Goal: Information Seeking & Learning: Check status

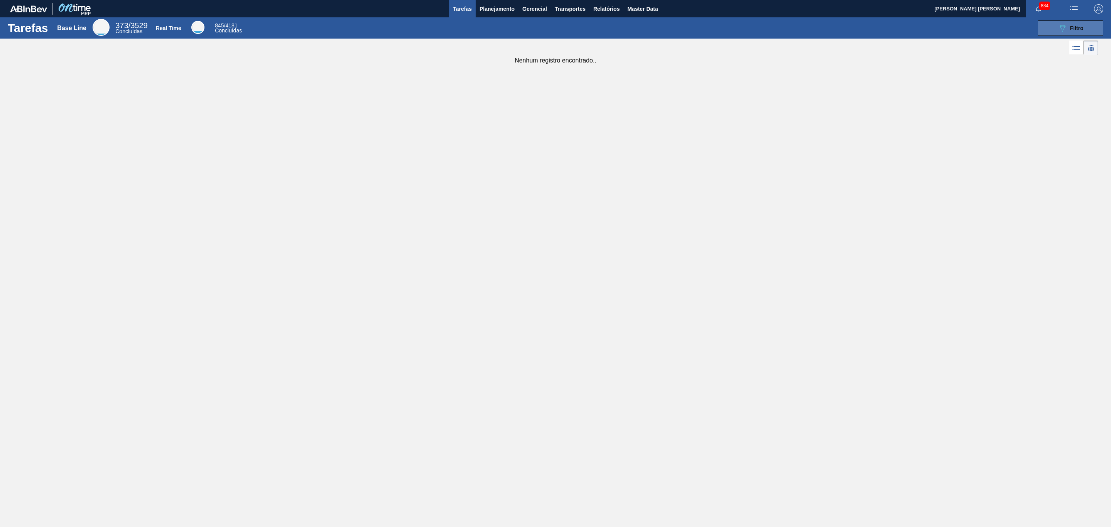
click at [740, 25] on icon at bounding box center [1063, 28] width 6 height 7
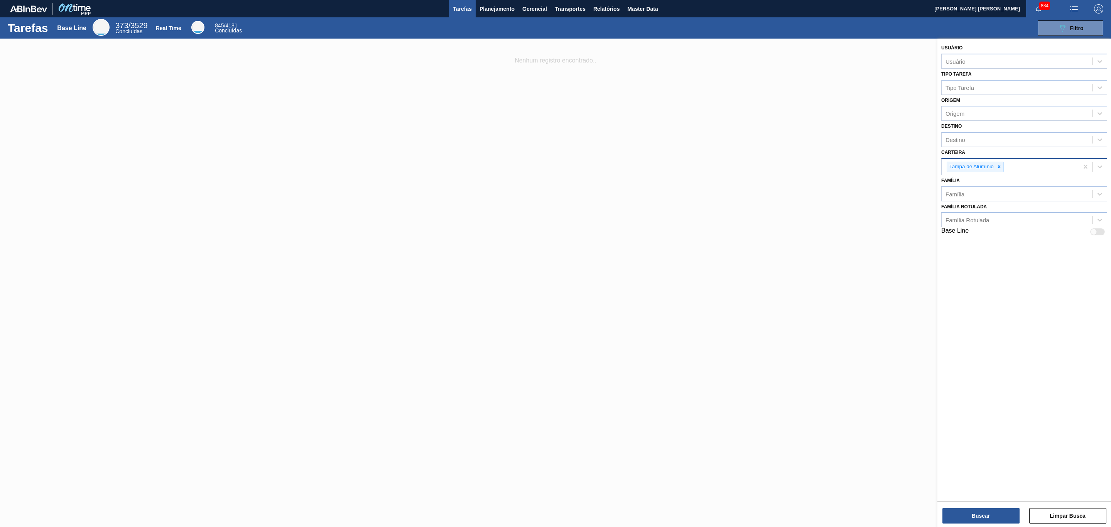
click at [740, 168] on div "Tampa de Alumínio" at bounding box center [1010, 167] width 137 height 16
type input "tampa"
click at [740, 186] on div "Tampa" at bounding box center [1024, 187] width 166 height 14
type input "tam"
click at [740, 204] on div "Tampa de Alumínio Tab Colorido" at bounding box center [1024, 211] width 166 height 14
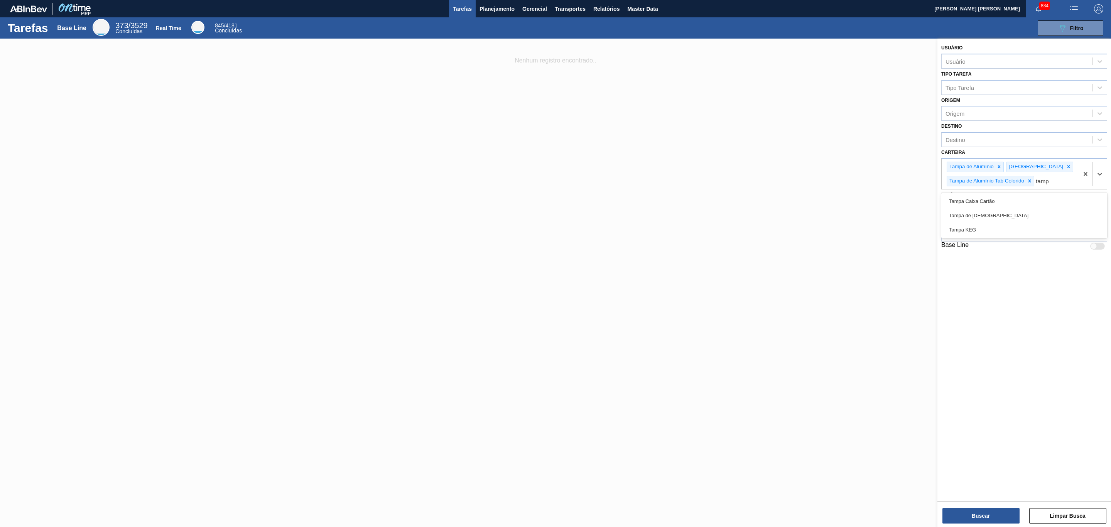
type input "tampa"
click at [740, 215] on div "Tampa de Lata" at bounding box center [1024, 215] width 166 height 14
click at [740, 351] on button "Buscar" at bounding box center [980, 515] width 77 height 15
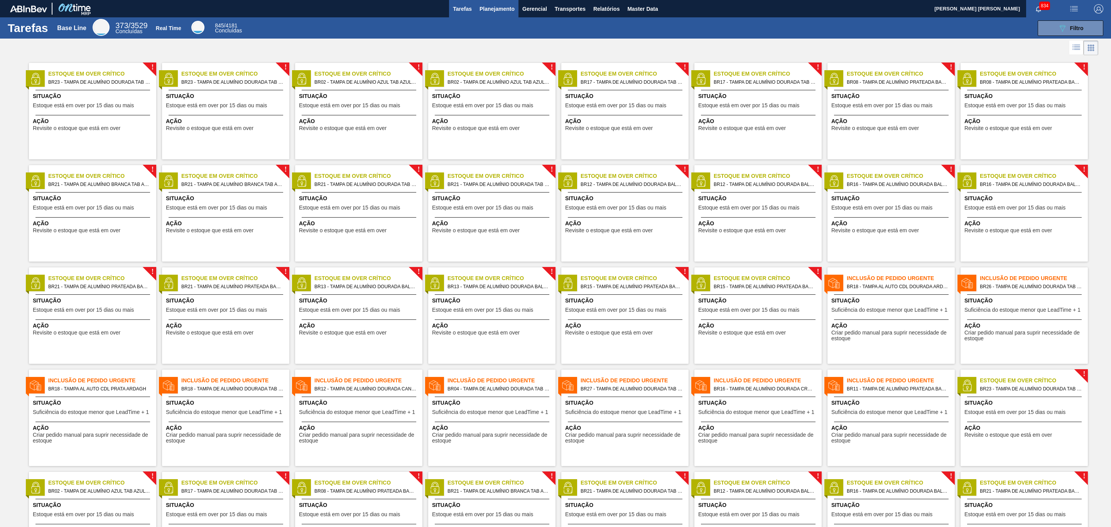
click at [486, 5] on span "Planejamento" at bounding box center [496, 8] width 35 height 9
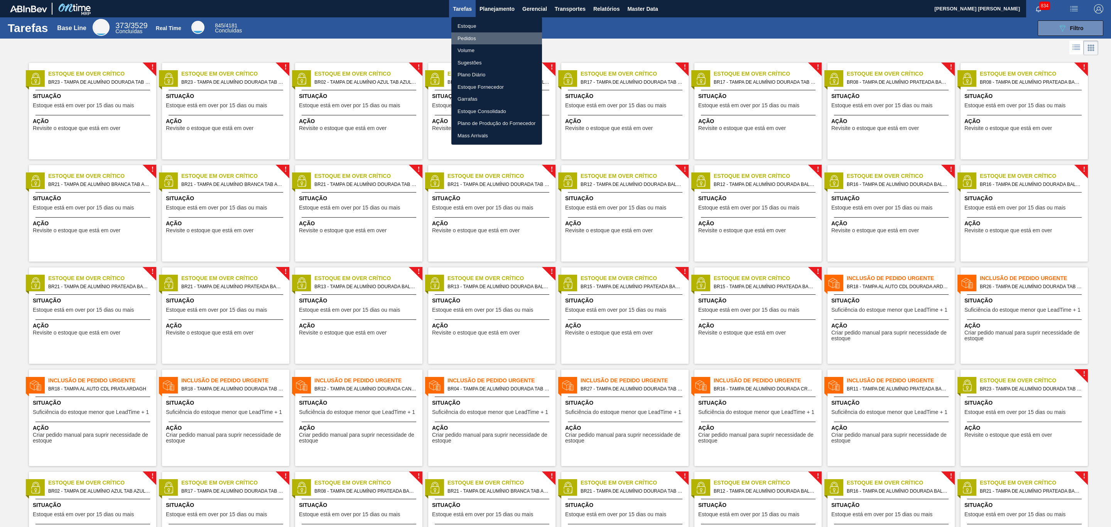
click at [471, 37] on li "Pedidos" at bounding box center [496, 38] width 91 height 12
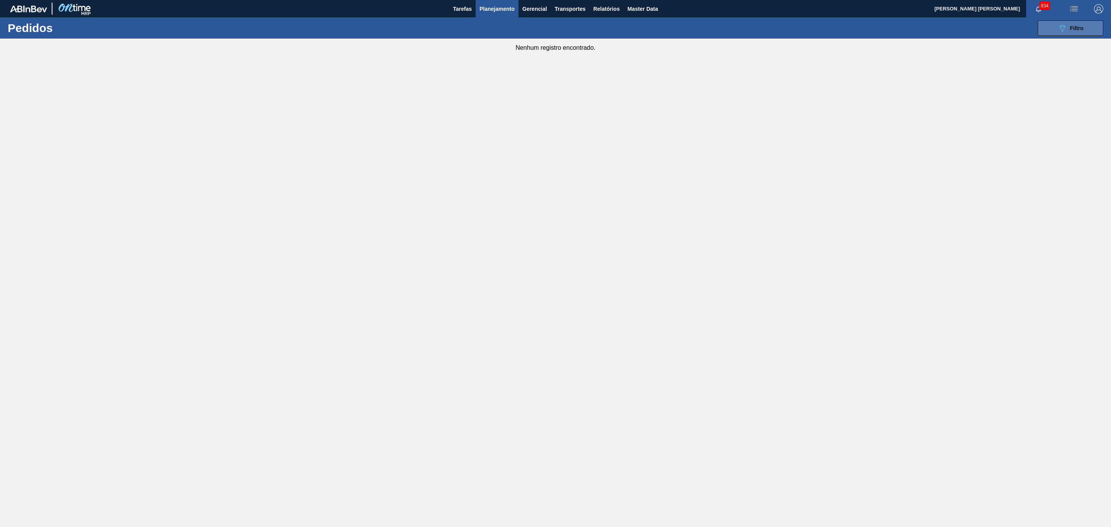
click at [740, 34] on button "089F7B8B-B2A5-4AFE-B5C0-19BA573D28AC Filtro" at bounding box center [1071, 27] width 66 height 15
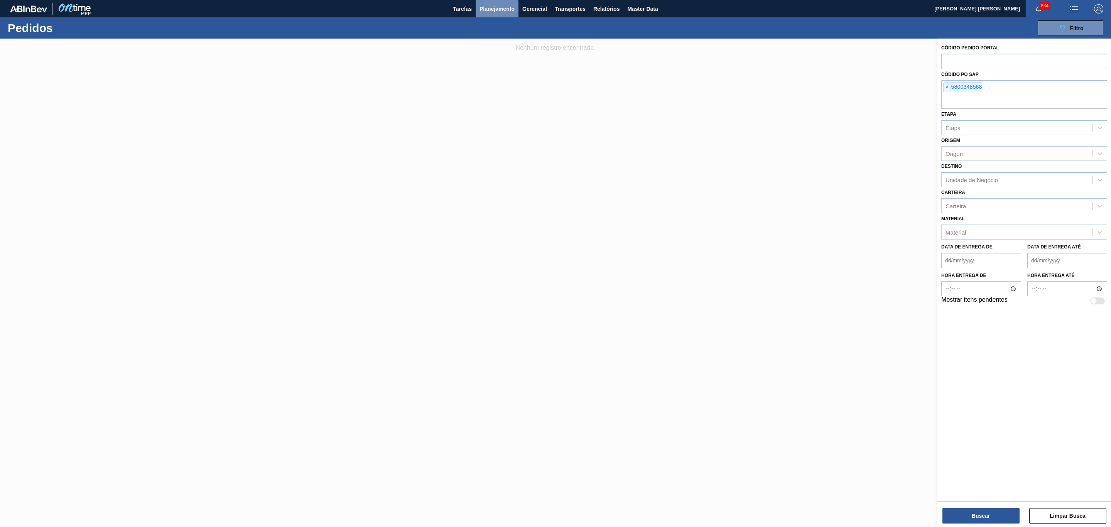
click at [503, 6] on span "Planejamento" at bounding box center [496, 8] width 35 height 9
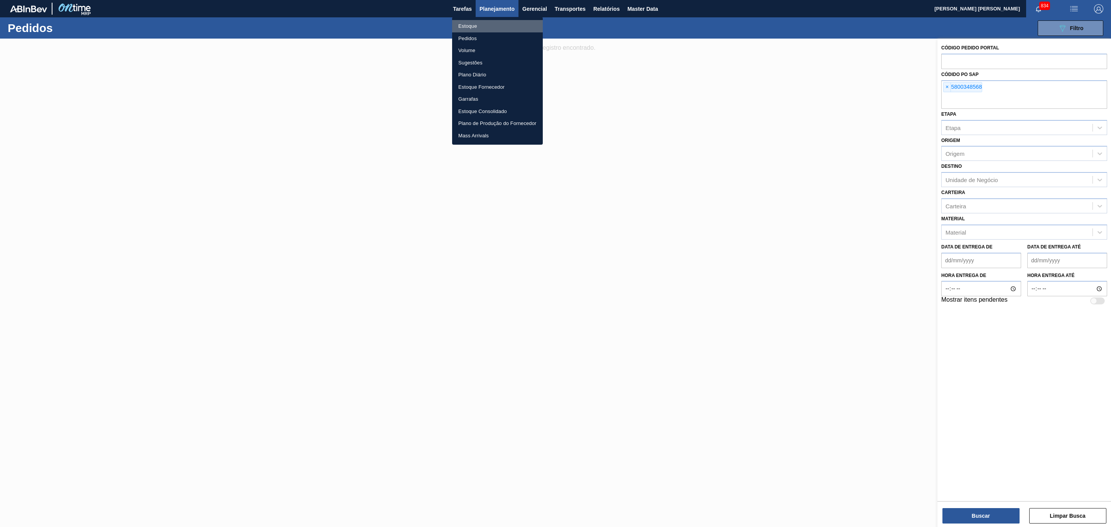
click at [479, 23] on li "Estoque" at bounding box center [497, 26] width 91 height 12
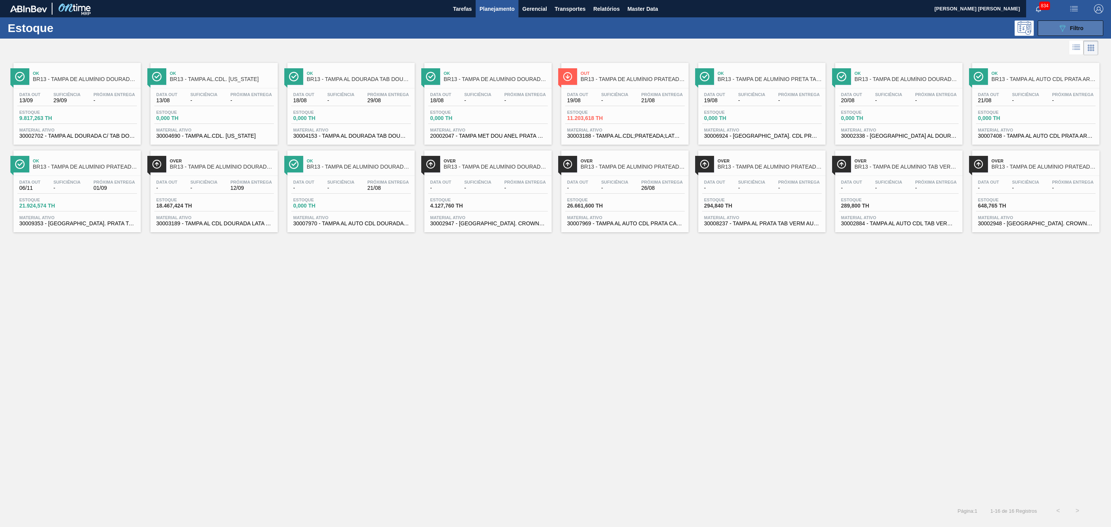
click at [740, 27] on span "Filtro" at bounding box center [1077, 28] width 14 height 6
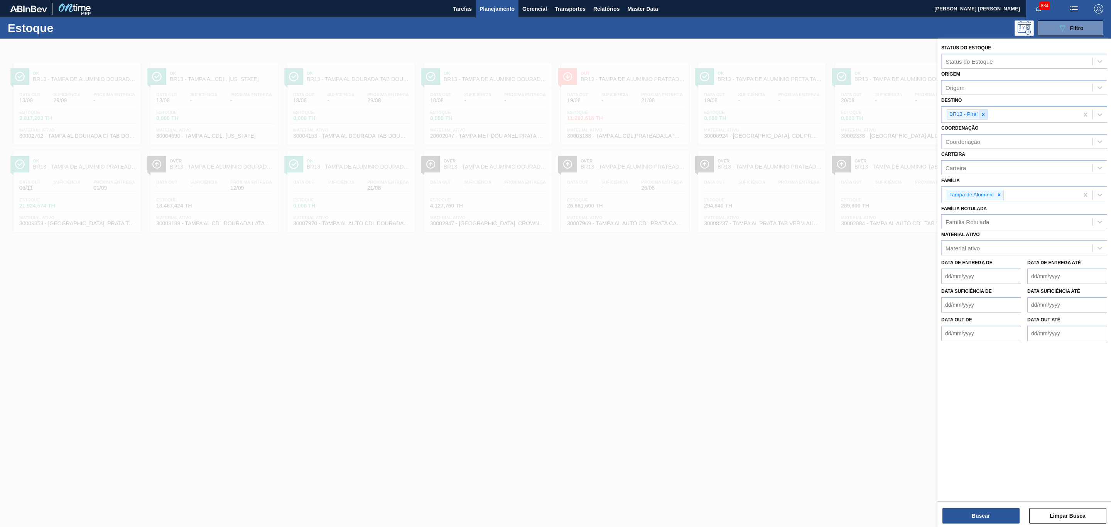
click at [740, 115] on icon at bounding box center [983, 114] width 3 height 3
click at [740, 188] on div "Tampa de Alumínio" at bounding box center [1010, 193] width 137 height 16
type input "tam"
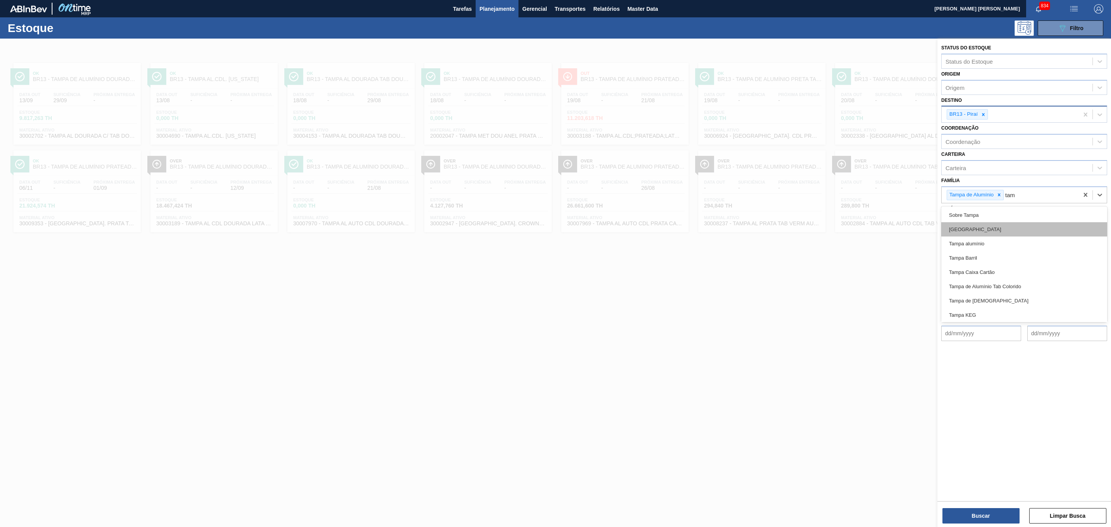
click at [740, 233] on div "Tampa" at bounding box center [1024, 229] width 166 height 14
type input "tam"
click at [740, 233] on div "Tampa alumínio" at bounding box center [1024, 239] width 166 height 14
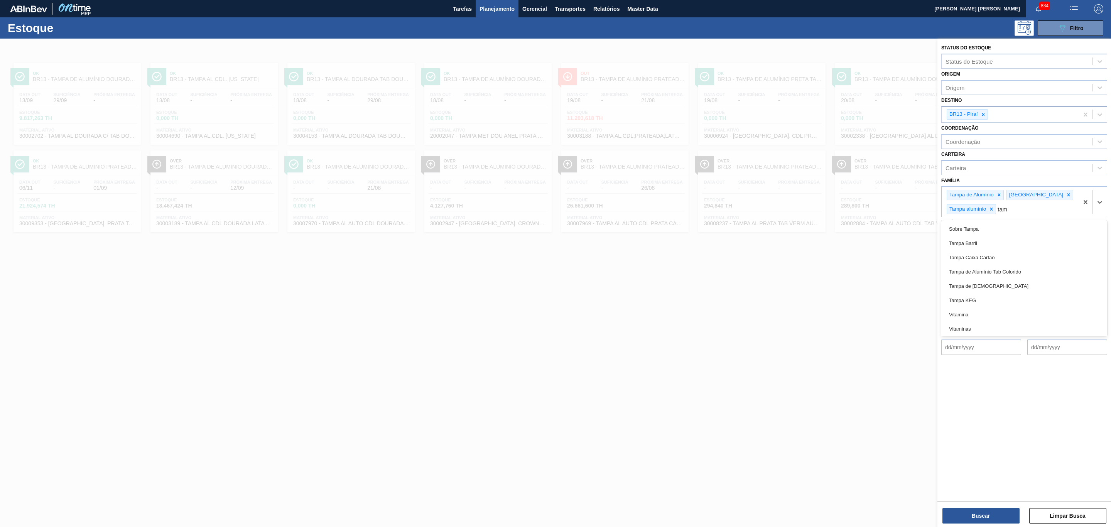
type input "tamp"
click at [740, 284] on div "Tampa de Lata" at bounding box center [1024, 286] width 166 height 14
type input "tam"
click at [740, 279] on div "Tampa de Alumínio Tab Colorido" at bounding box center [1024, 286] width 166 height 14
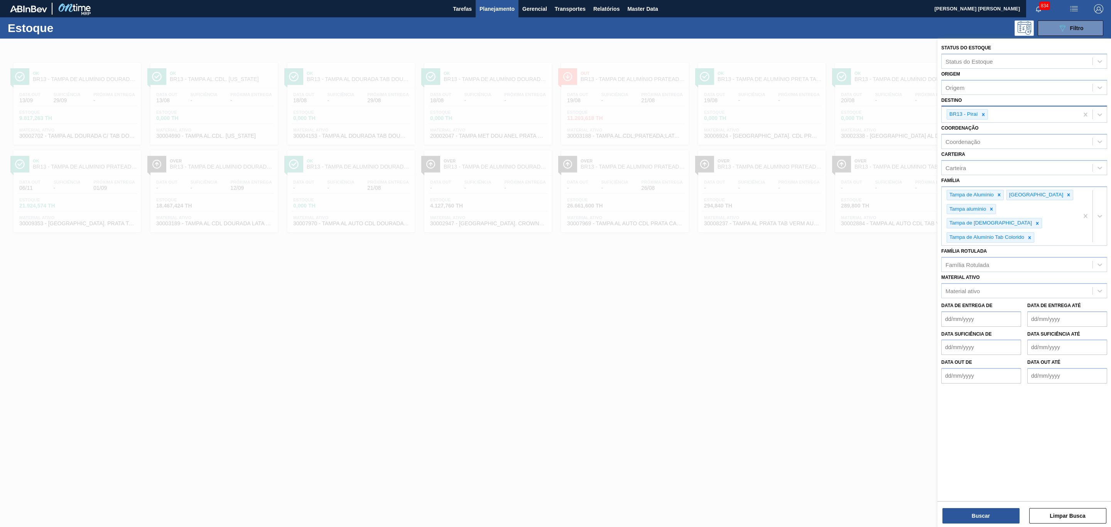
drag, startPoint x: 970, startPoint y: 513, endPoint x: 866, endPoint y: 261, distance: 272.7
click at [740, 351] on div "Status do Estoque Status do Estoque Origem Origem Destino BR13 - Piraí Coordena…" at bounding box center [1024, 302] width 174 height 527
click at [740, 115] on icon at bounding box center [983, 114] width 3 height 3
click at [740, 351] on button "Buscar" at bounding box center [980, 515] width 77 height 15
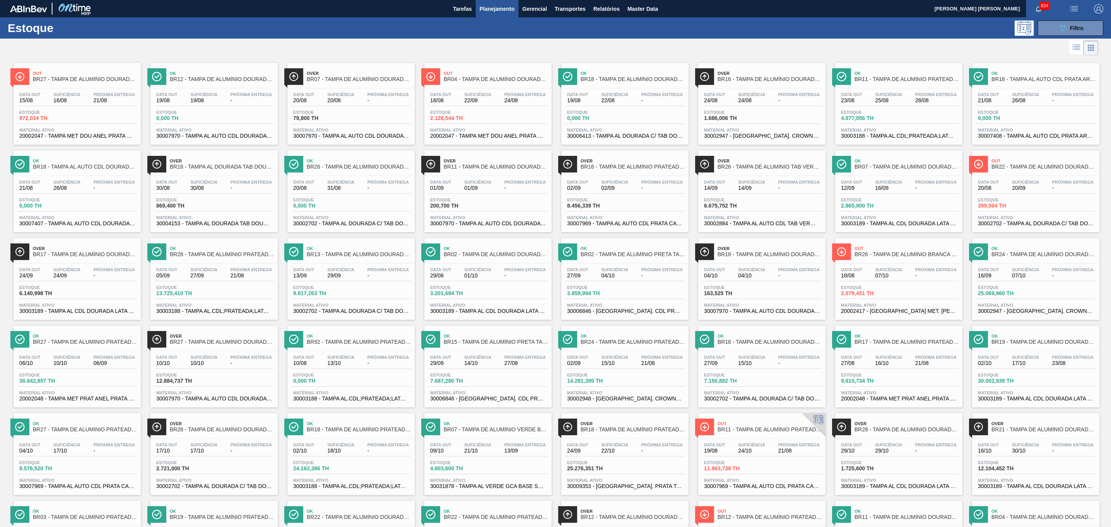
click at [94, 87] on div "Out BR27 - TAMPA DE ALUMÍNIO DOURADA TAB PRATA MINAS Data out 15/08 Suficiência…" at bounding box center [77, 104] width 127 height 82
click at [230, 100] on span "-" at bounding box center [251, 101] width 42 height 6
click at [368, 105] on div "Data out 20/08 Suficiência 20/08 Próxima Entrega -" at bounding box center [351, 99] width 120 height 14
click at [86, 96] on div "Data out 15/08 Suficiência 16/08 Próxima Entrega 21/08" at bounding box center [77, 99] width 120 height 14
click at [205, 115] on span "Estoque" at bounding box center [183, 112] width 54 height 5
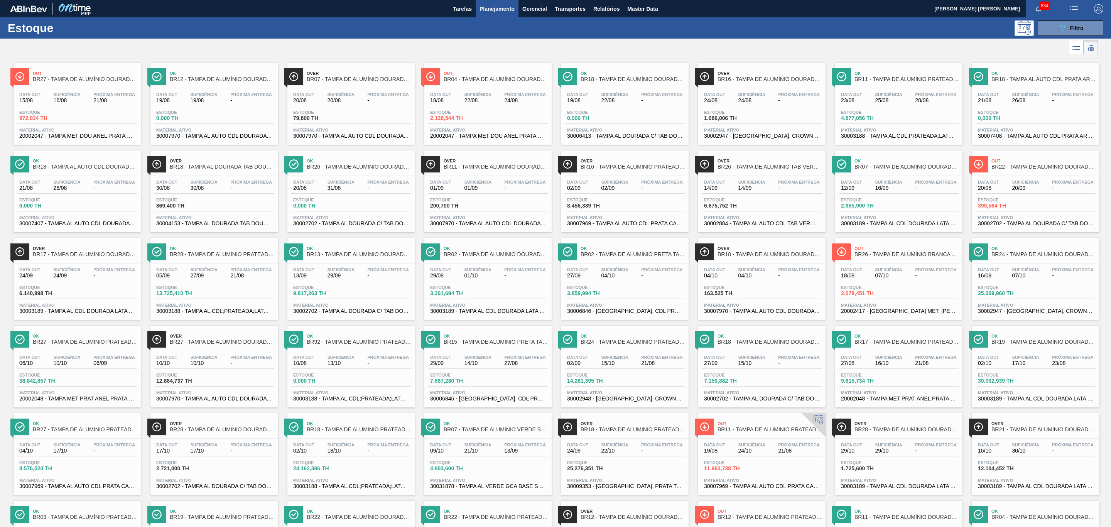
click at [330, 101] on span "20/08" at bounding box center [340, 101] width 27 height 6
drag, startPoint x: 455, startPoint y: 103, endPoint x: 469, endPoint y: 103, distance: 13.5
click at [455, 103] on div "Data out 18/08 Suficiência 22/08 Próxima Entrega 24/08" at bounding box center [488, 99] width 120 height 14
click at [582, 103] on span "19/08" at bounding box center [577, 101] width 21 height 6
click at [740, 118] on div "Estoque 1.686,006 TH" at bounding box center [762, 117] width 120 height 14
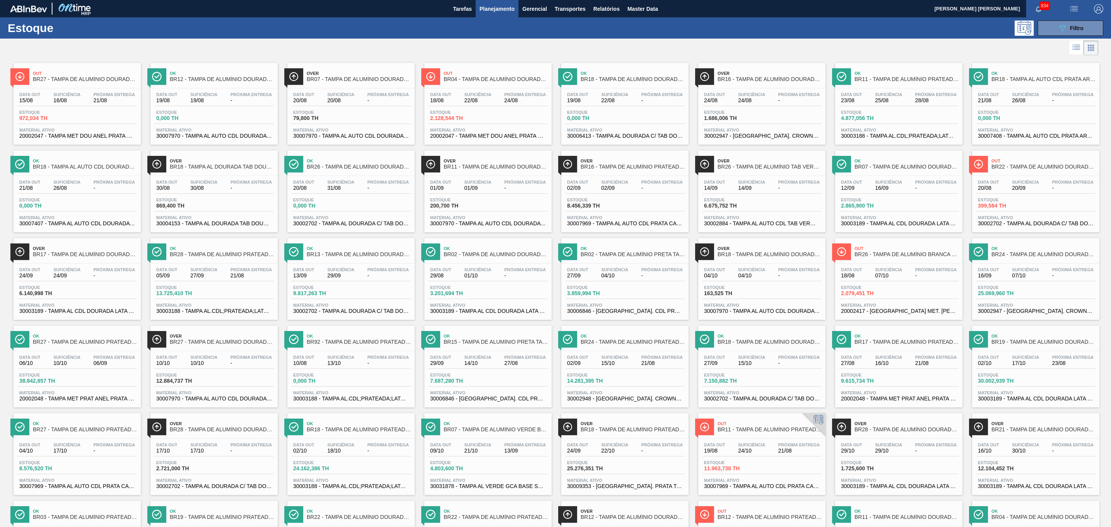
click at [740, 118] on div "Estoque 4.877,056 TH" at bounding box center [868, 115] width 58 height 11
drag, startPoint x: 1007, startPoint y: 117, endPoint x: 1013, endPoint y: 132, distance: 16.1
click at [740, 117] on span "0,000 TH" at bounding box center [1005, 118] width 54 height 6
click at [740, 203] on div "Estoque 399,584 TH" at bounding box center [1036, 205] width 120 height 14
click at [740, 191] on span "-" at bounding box center [936, 188] width 42 height 6
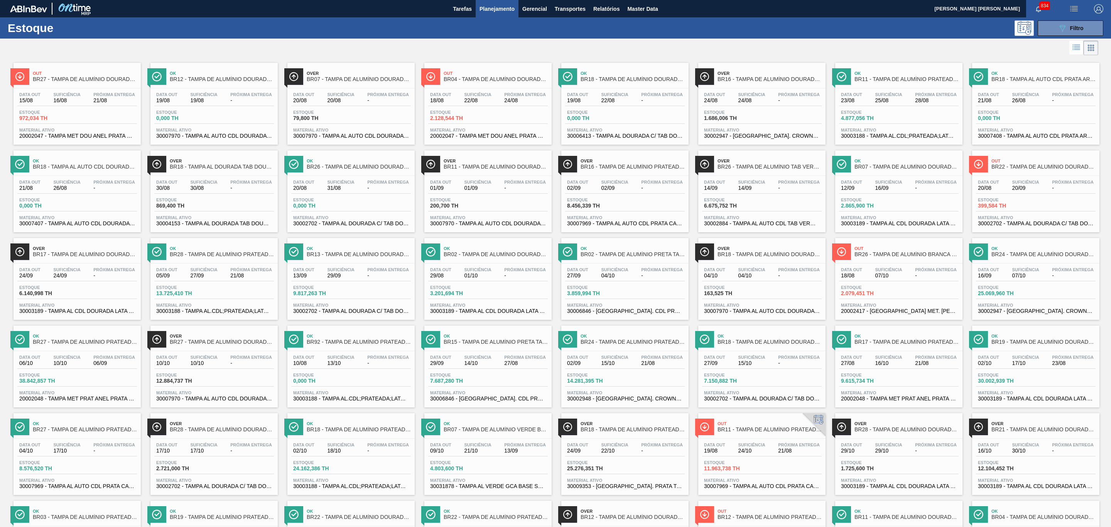
click at [740, 199] on div "Data out 14/09 Suficiência 14/09 Próxima Entrega - Estoque 6.675,752 TH Materia…" at bounding box center [761, 202] width 127 height 52
click at [633, 192] on div "Data out 02/09 Suficiência 02/09 Próxima Entrega -" at bounding box center [625, 187] width 120 height 14
click at [508, 194] on div "Data out 01/09 Suficiência 01/09 Próxima Entrega -" at bounding box center [488, 187] width 120 height 14
drag, startPoint x: 350, startPoint y: 191, endPoint x: 197, endPoint y: 194, distance: 153.2
click at [349, 191] on span "31/08" at bounding box center [340, 188] width 27 height 6
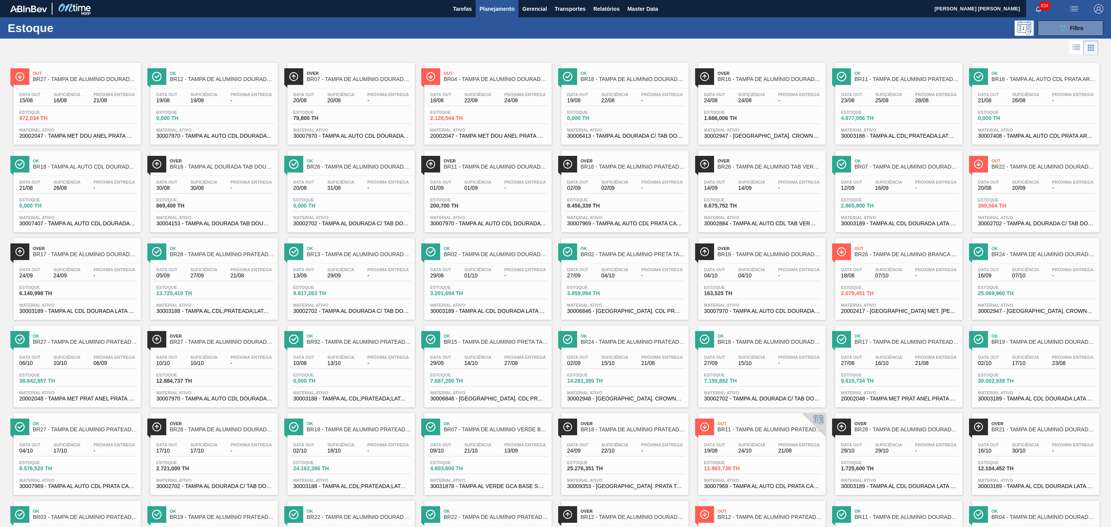
click at [197, 194] on div "Data out 30/08 Suficiência 30/08 Próxima Entrega -" at bounding box center [214, 187] width 120 height 14
click at [96, 187] on div "Próxima Entrega -" at bounding box center [114, 185] width 46 height 11
click at [74, 267] on div "Data out 24/09 Suficiência 24/09 Próxima Entrega - Estoque 6.140,998 TH Materia…" at bounding box center [77, 289] width 127 height 52
click at [201, 281] on div "Data out 05/09 Suficiência 27/09 Próxima Entrega 21/08" at bounding box center [214, 274] width 120 height 14
click at [340, 281] on div "Data out 13/09 Suficiência 29/09 Próxima Entrega -" at bounding box center [351, 274] width 120 height 14
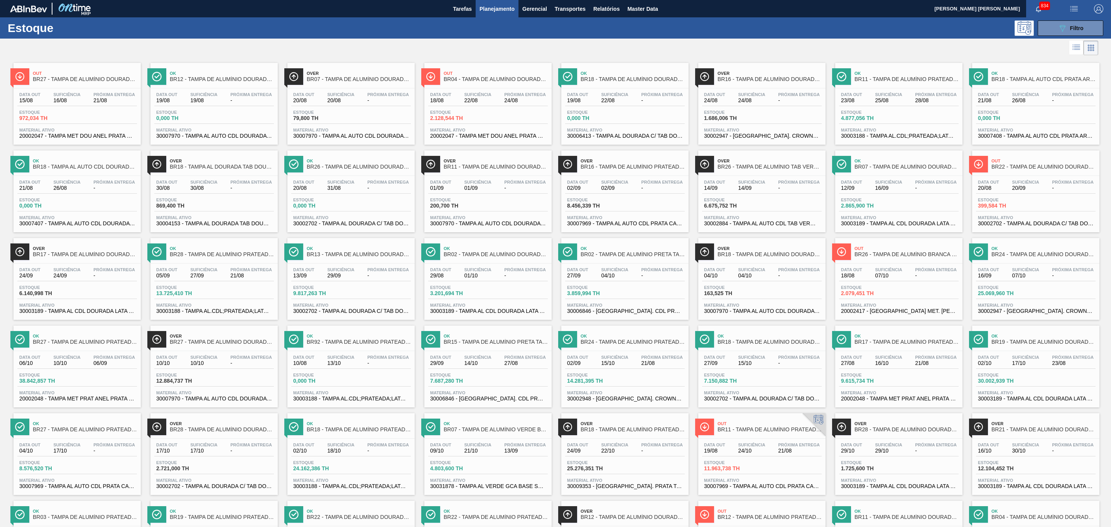
click at [525, 279] on span "-" at bounding box center [525, 276] width 42 height 6
click at [617, 279] on span "04/10" at bounding box center [614, 276] width 27 height 6
click at [740, 275] on div "Data out 04/10 Suficiência 04/10 Próxima Entrega -" at bounding box center [762, 274] width 120 height 14
click at [740, 272] on div "Data out 18/08 Suficiência 07/10 Próxima Entrega -" at bounding box center [899, 274] width 120 height 14
click at [740, 279] on div "Data out 16/09 Suficiência 07/10 Próxima Entrega -" at bounding box center [1036, 274] width 120 height 14
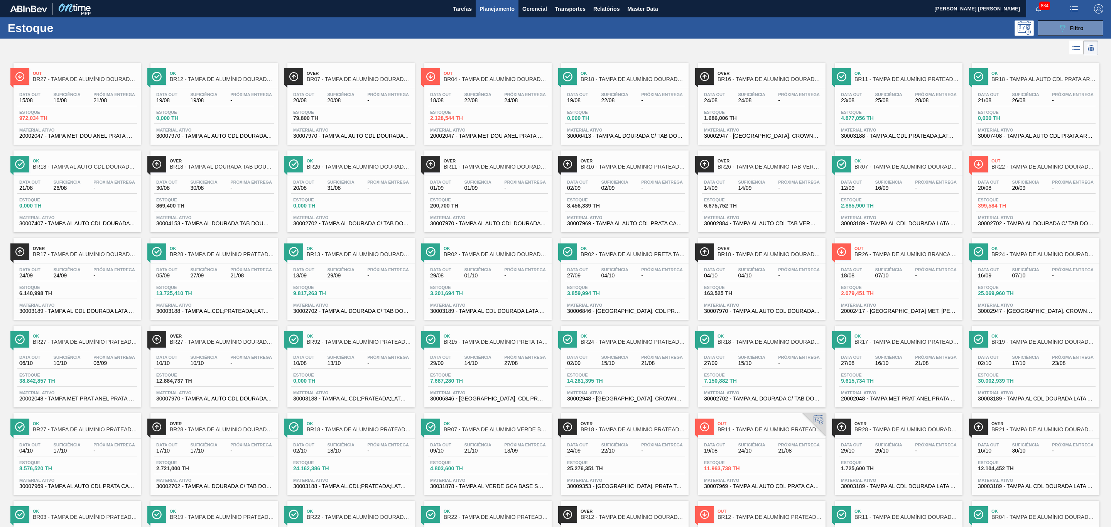
click at [740, 351] on div "Data out 02/10 Suficiência 17/10 Próxima Entrega 23/08 Estoque 30.002,939 TH Ma…" at bounding box center [1035, 377] width 127 height 52
click at [740, 351] on span "Suficiência" at bounding box center [888, 357] width 27 height 5
drag, startPoint x: 752, startPoint y: 356, endPoint x: 632, endPoint y: 341, distance: 121.3
click at [740, 351] on div "Ok BR18 - TAMPA DE ALUMÍNIO DOURADA TAB DOURADO Data out 27/09 Suficiência 15/1…" at bounding box center [761, 367] width 127 height 82
click at [613, 338] on span "Ok" at bounding box center [633, 336] width 104 height 5
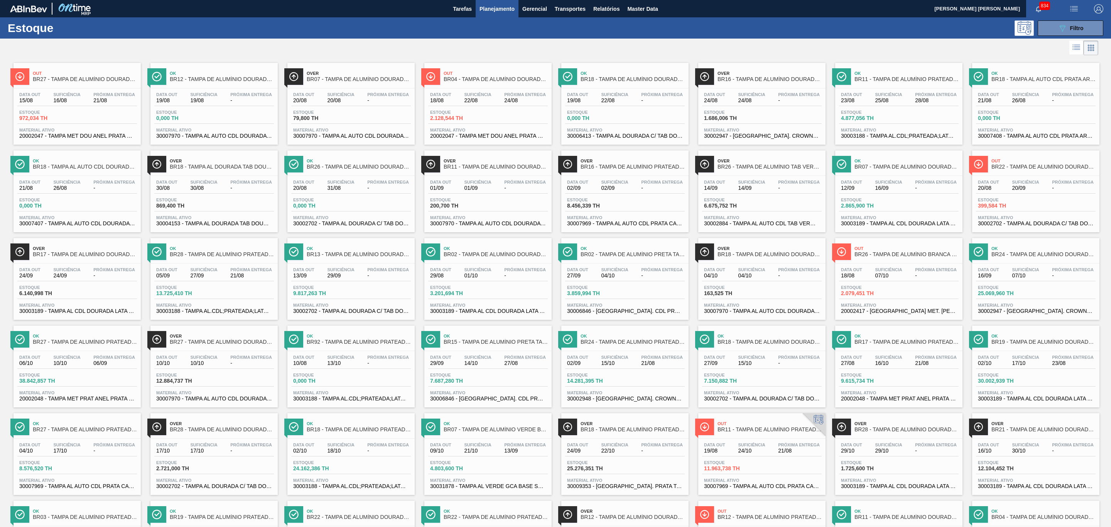
click at [367, 337] on div "Ok BR92 - TAMPA DE ALUMÍNIO PRATEADA BALL CDL" at bounding box center [359, 339] width 104 height 17
click at [221, 338] on div "Over BR27 - TAMPA DE ALUMÍNIO DOURADA CANPACK CDL" at bounding box center [222, 339] width 104 height 17
click at [88, 338] on div "Ok BR27 - TAMPA DE ALUMÍNIO PRATEADA MINAS" at bounding box center [85, 339] width 104 height 17
click at [80, 351] on div "Suficiência 17/10" at bounding box center [66, 447] width 31 height 11
click at [218, 351] on div "Data out 17/10 Suficiência 17/10 Próxima Entrega -" at bounding box center [214, 449] width 120 height 14
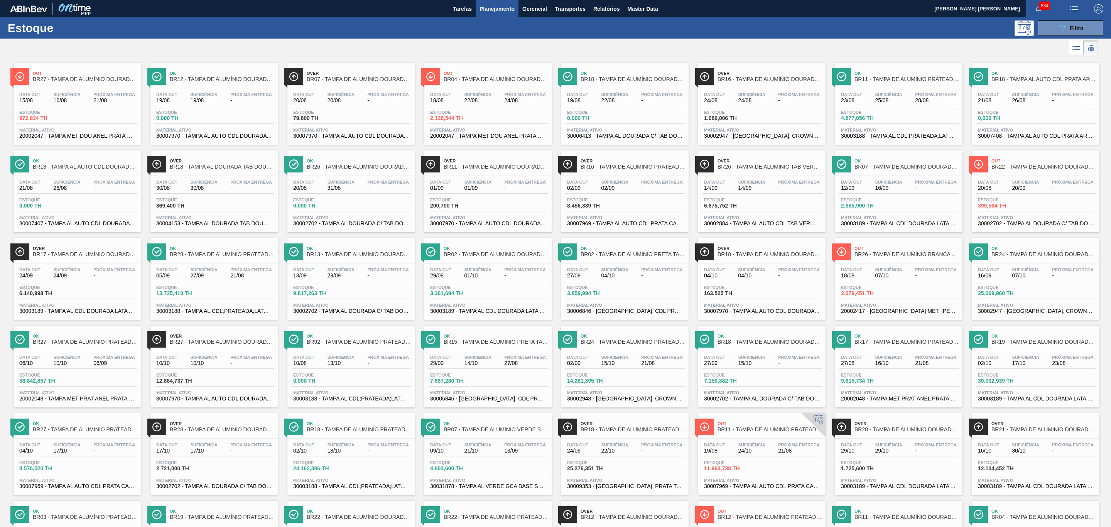
click at [356, 351] on div "Data out 02/10 Suficiência 18/10 Próxima Entrega -" at bounding box center [351, 449] width 120 height 14
click at [485, 351] on span "21/10" at bounding box center [477, 451] width 27 height 6
click at [634, 351] on div "Data out 24/09 Suficiência 22/10 Próxima Entrega -" at bounding box center [625, 449] width 120 height 14
click at [740, 351] on span "Estoque" at bounding box center [731, 462] width 54 height 5
click at [740, 351] on div "Estoque 1.725,600 TH" at bounding box center [899, 467] width 120 height 14
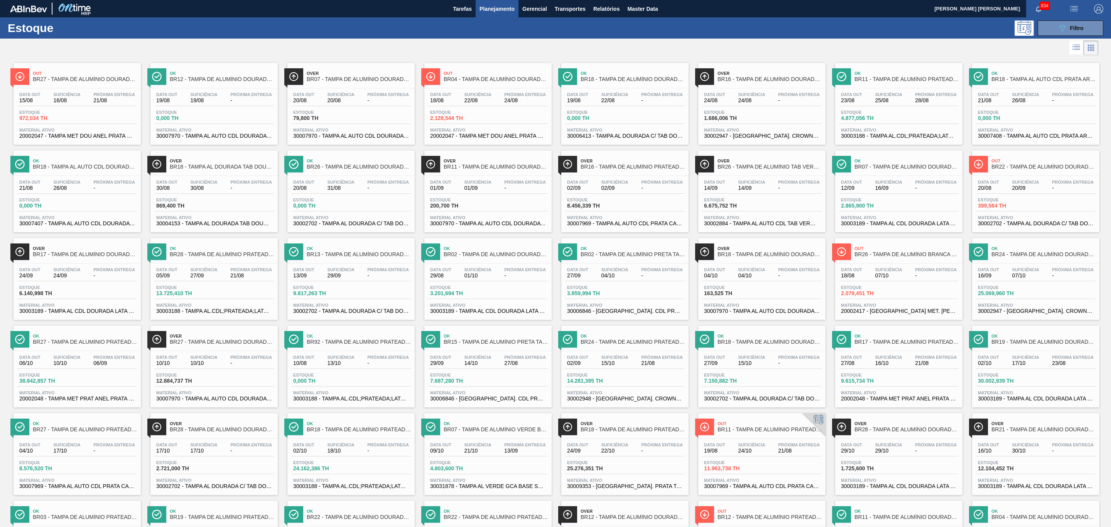
click at [740, 351] on span "Estoque" at bounding box center [1005, 462] width 54 height 5
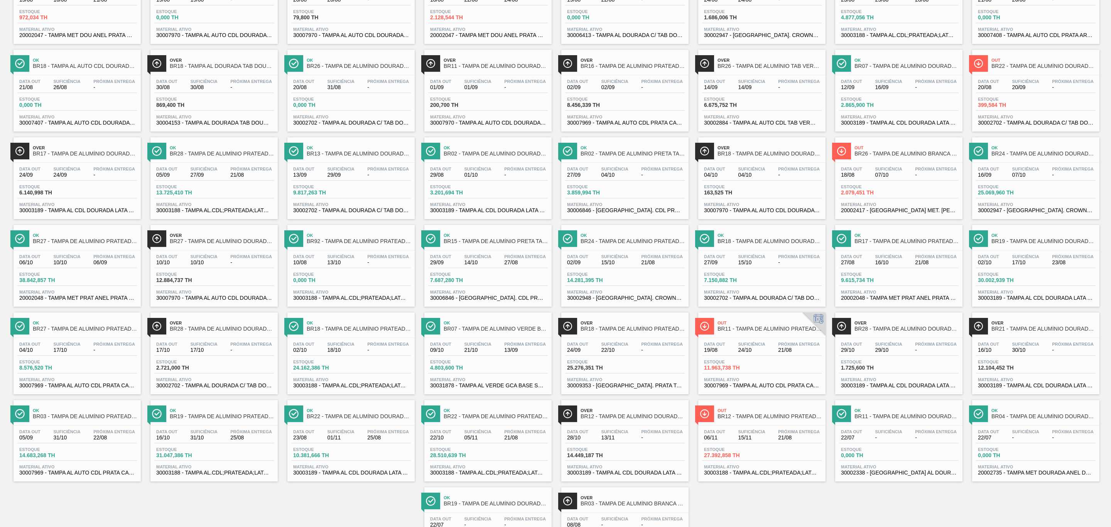
scroll to position [116, 0]
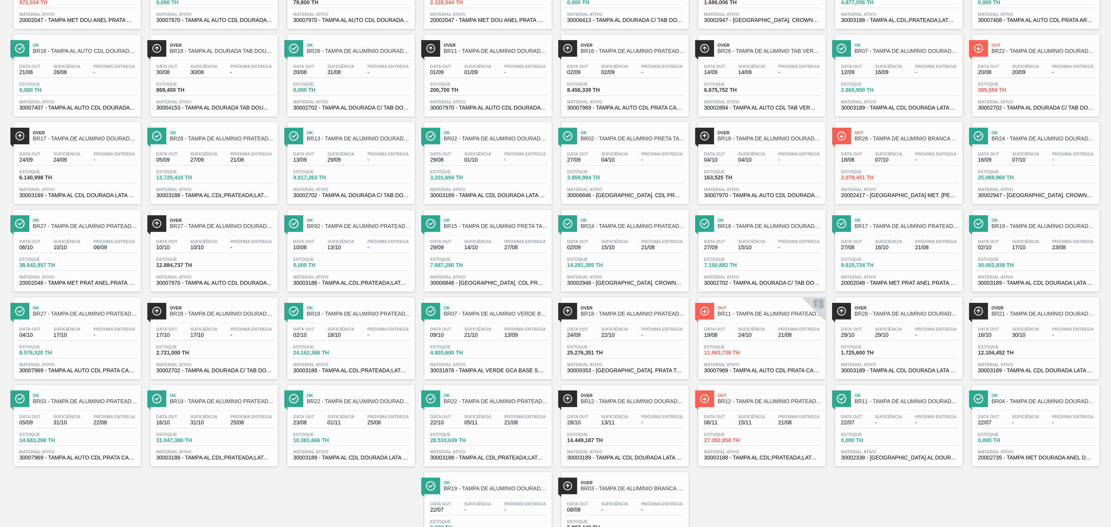
click at [740, 351] on div "Estoque 0,000 TH" at bounding box center [899, 439] width 120 height 14
click at [729, 351] on div "Data out 06/11 Suficiência 15/11 Próxima Entrega 21/08" at bounding box center [762, 421] width 120 height 14
drag, startPoint x: 639, startPoint y: 422, endPoint x: 544, endPoint y: 410, distance: 96.1
click at [639, 351] on div "Data out 28/10 Suficiência 13/11 Próxima Entrega - Estoque 14.449,187 TH Materi…" at bounding box center [624, 436] width 127 height 52
click at [521, 351] on span "BR22 - TAMPA DE ALUMÍNIO PRATEADA BALL CDL" at bounding box center [496, 401] width 104 height 6
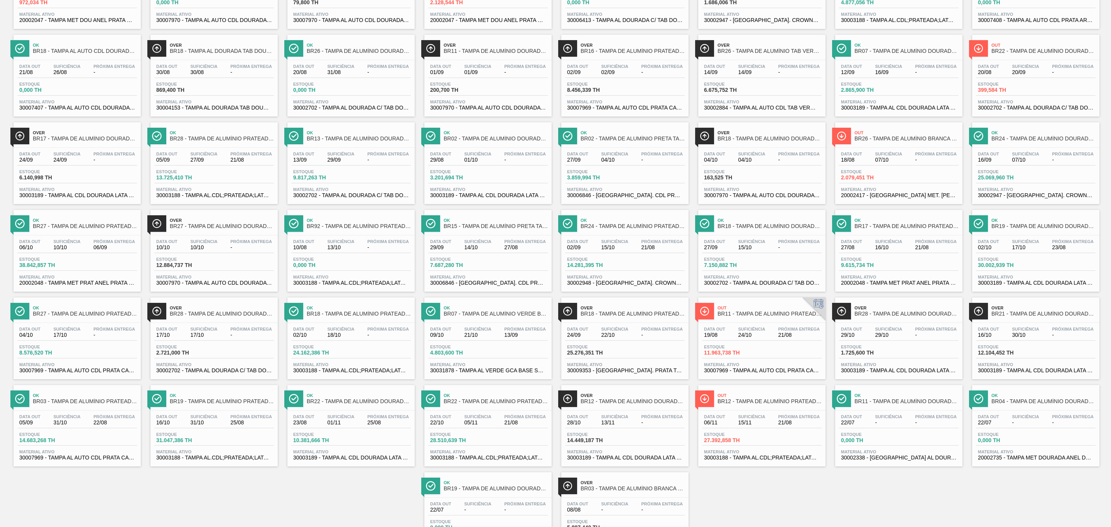
click at [355, 351] on div "Ok BR22 - TAMPA DE ALUMÍNIO DOURADA BALL CDL" at bounding box center [359, 398] width 104 height 17
click at [218, 351] on span "BR19 - TAMPA DE ALUMÍNIO PRATEADA BALL CDL" at bounding box center [222, 401] width 104 height 6
click at [93, 351] on span "BR03 - TAMPA DE ALUMÍNIO PRATEADA CANPACK CDL" at bounding box center [85, 401] width 104 height 6
click at [478, 351] on span "Ok" at bounding box center [496, 482] width 104 height 5
click at [665, 351] on span "BR03 - TAMPA DE ALUMÍNIO BRANCA TAB AZUL" at bounding box center [633, 489] width 104 height 6
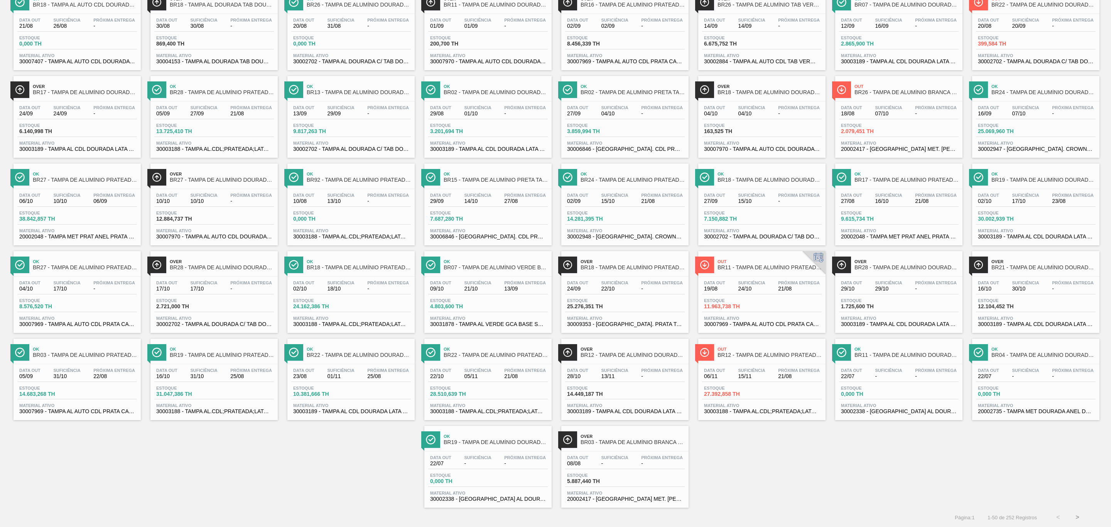
scroll to position [176, 0]
click at [740, 351] on button ">" at bounding box center [1077, 517] width 19 height 19
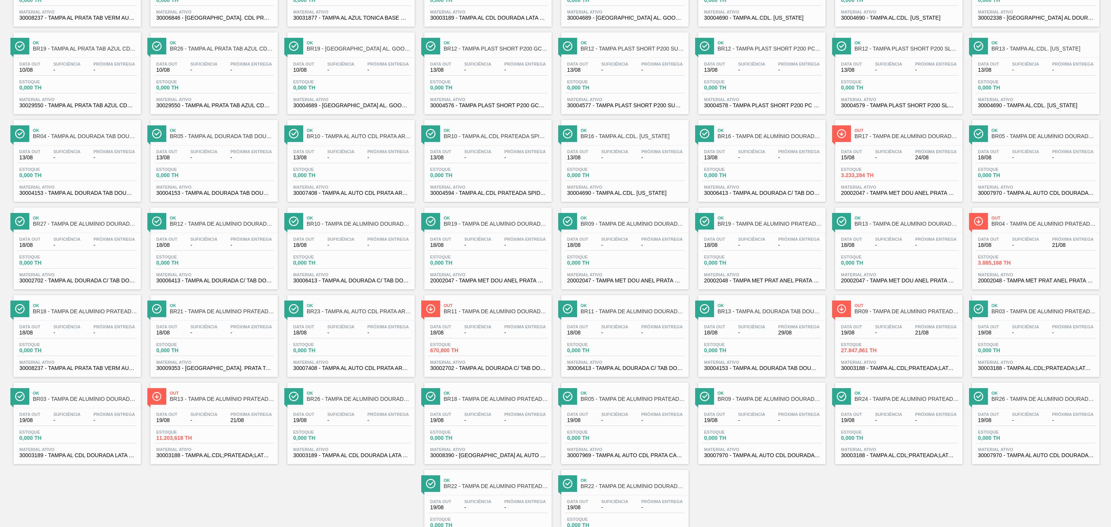
scroll to position [0, 0]
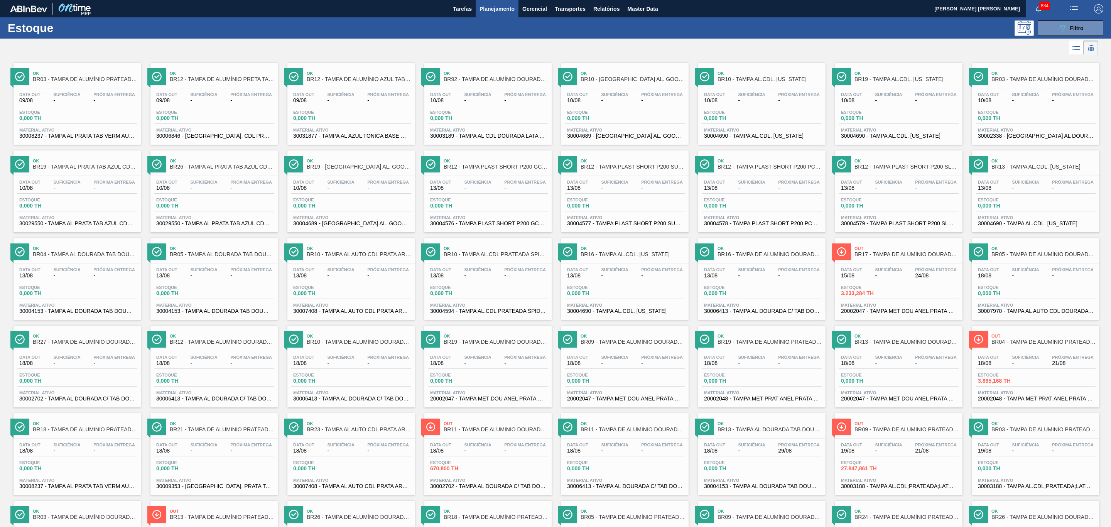
click at [740, 39] on div at bounding box center [549, 48] width 1098 height 19
click at [740, 35] on button "089F7B8B-B2A5-4AFE-B5C0-19BA573D28AC Filtro" at bounding box center [1071, 27] width 66 height 15
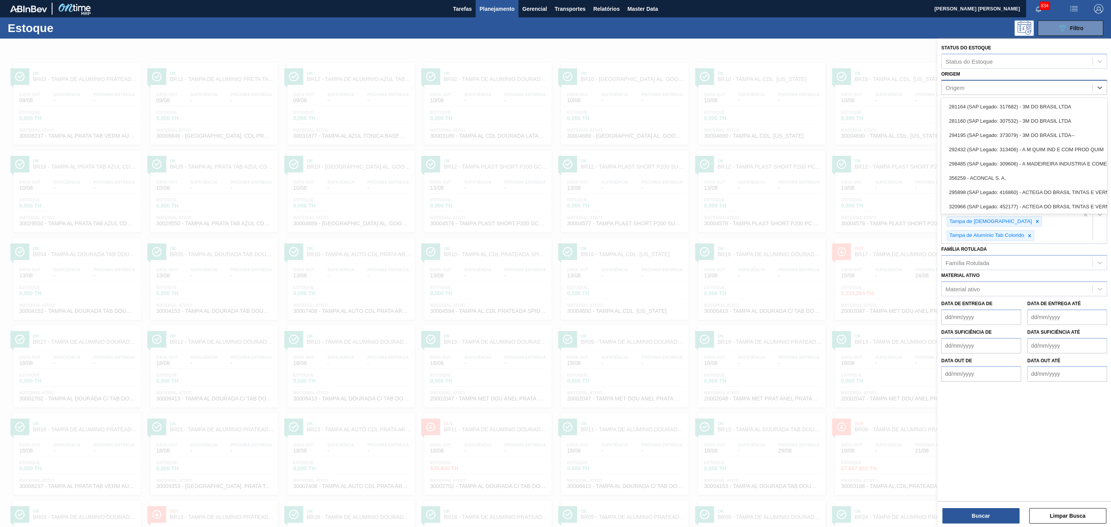
click at [740, 90] on div "Origem" at bounding box center [954, 87] width 19 height 7
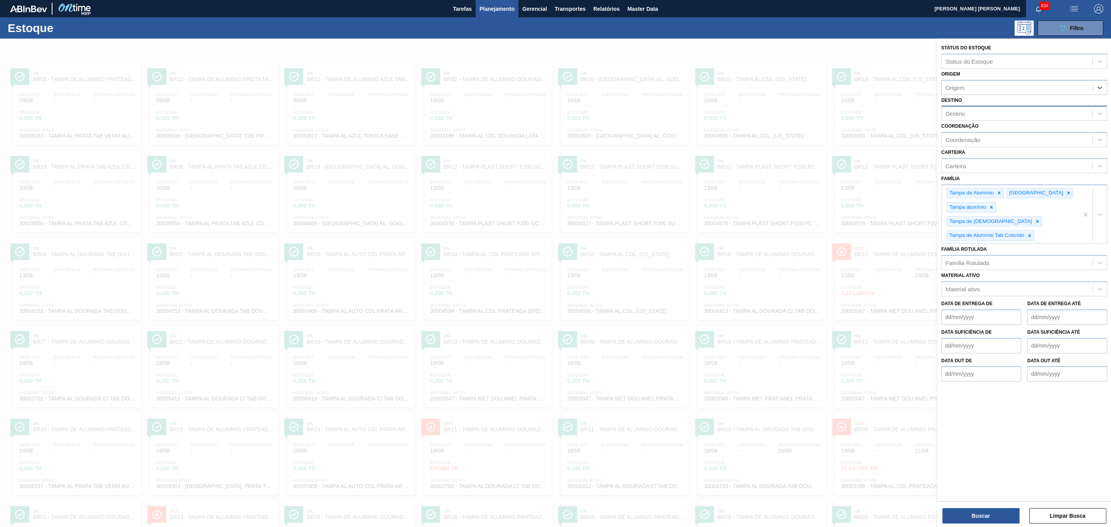
click at [740, 118] on div "Destino" at bounding box center [1017, 113] width 151 height 11
type input "16"
click at [740, 128] on div "BR16 - Jacareí" at bounding box center [1024, 132] width 166 height 14
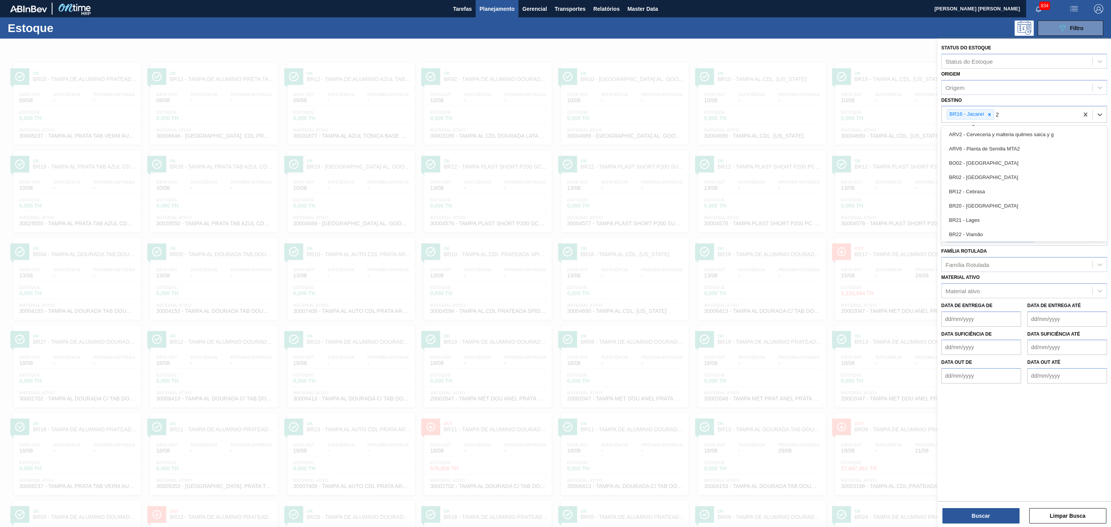
type input "23"
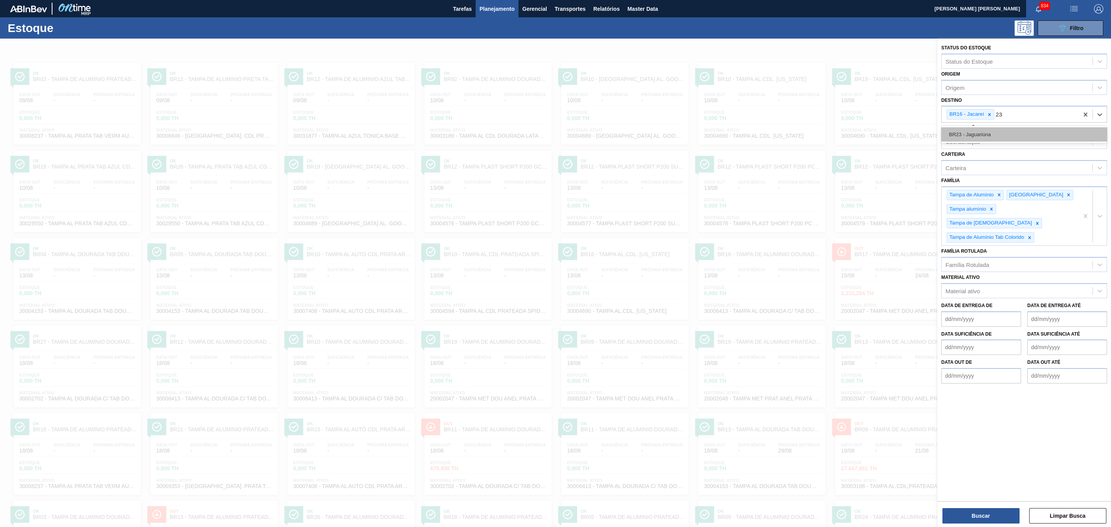
click at [740, 136] on div "BR23 - Jaguariúna" at bounding box center [1024, 134] width 166 height 14
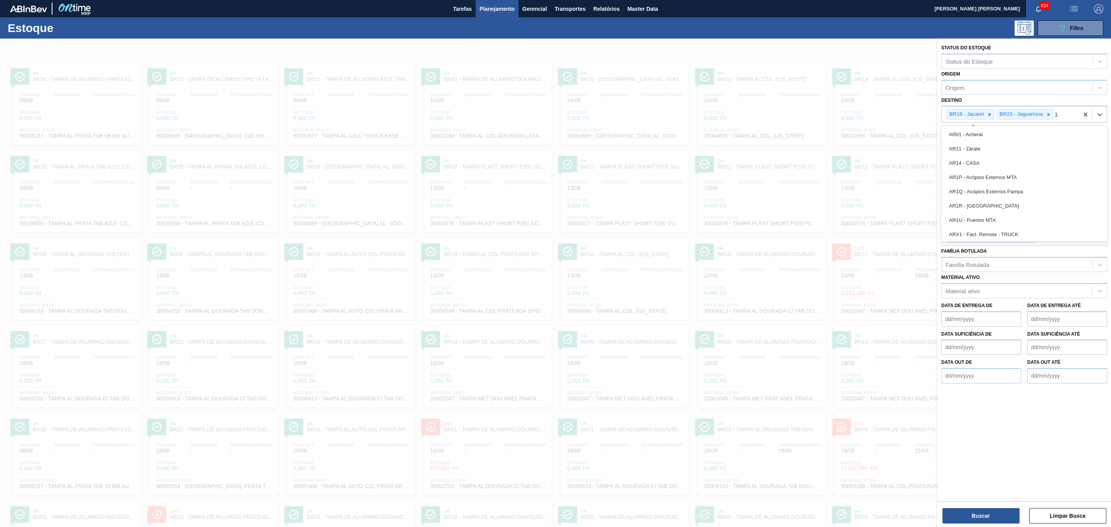
type input "15"
click at [740, 136] on div "BR15 - Jundiaí" at bounding box center [1024, 134] width 166 height 14
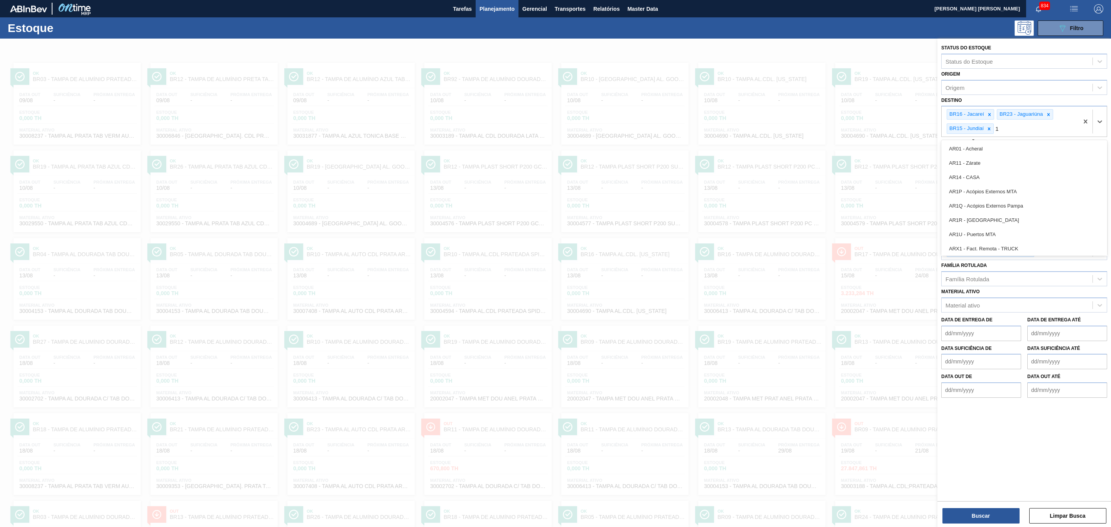
type input "10"
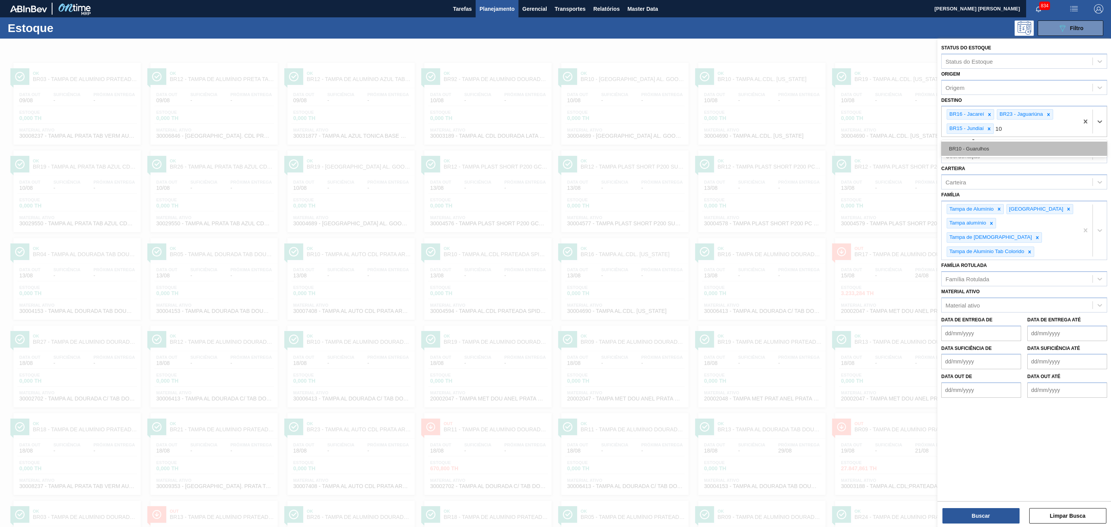
click at [740, 149] on div "BR10 - Guarulhos" at bounding box center [1024, 149] width 166 height 14
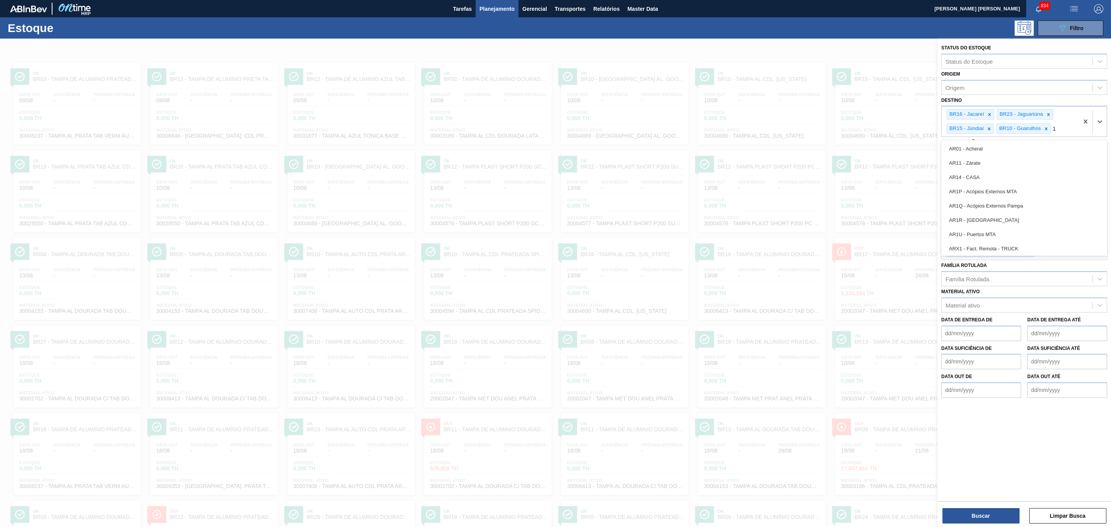
type input "19"
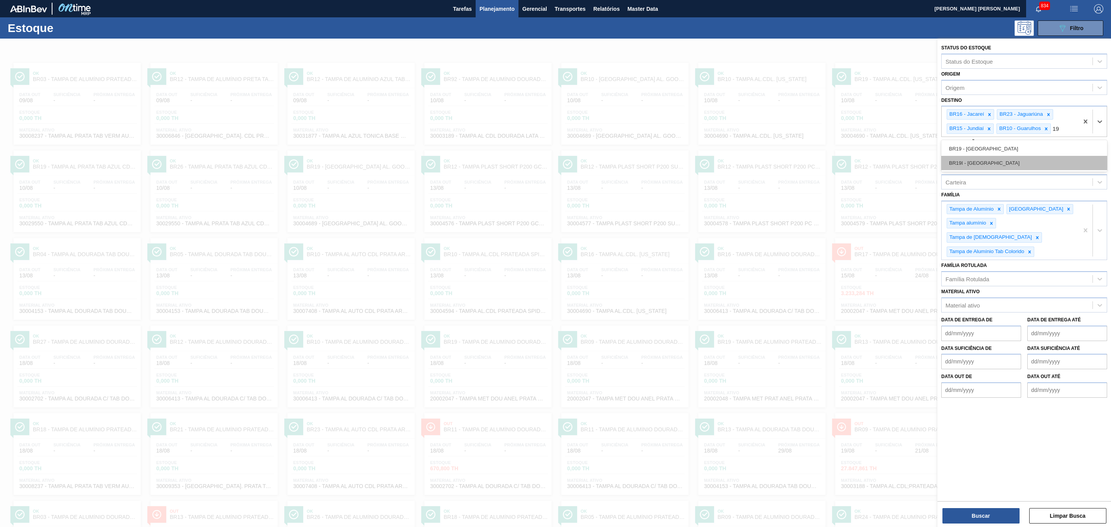
click at [740, 160] on div "BR19I - Nova Rio" at bounding box center [1024, 163] width 166 height 14
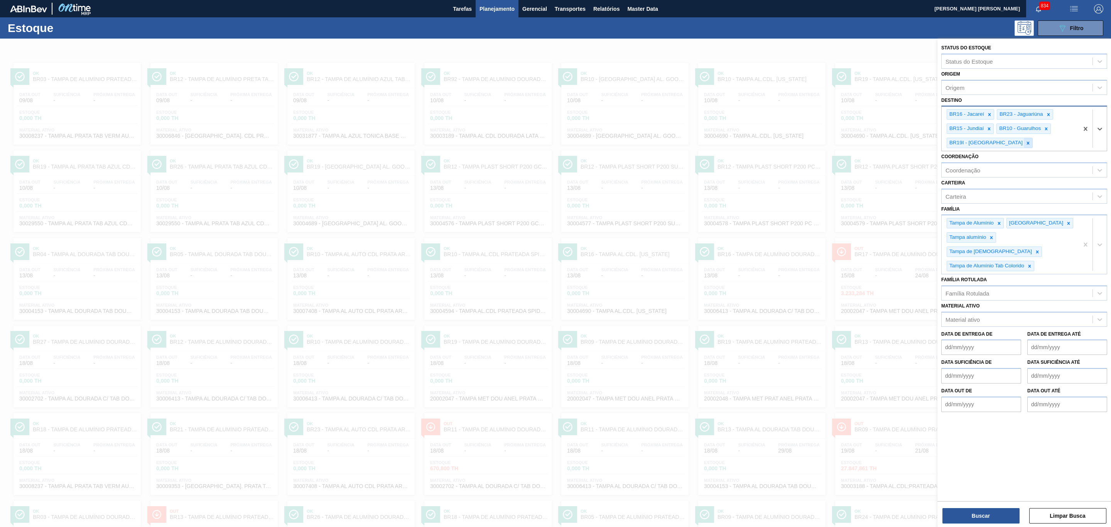
click at [740, 144] on icon at bounding box center [1027, 142] width 5 height 5
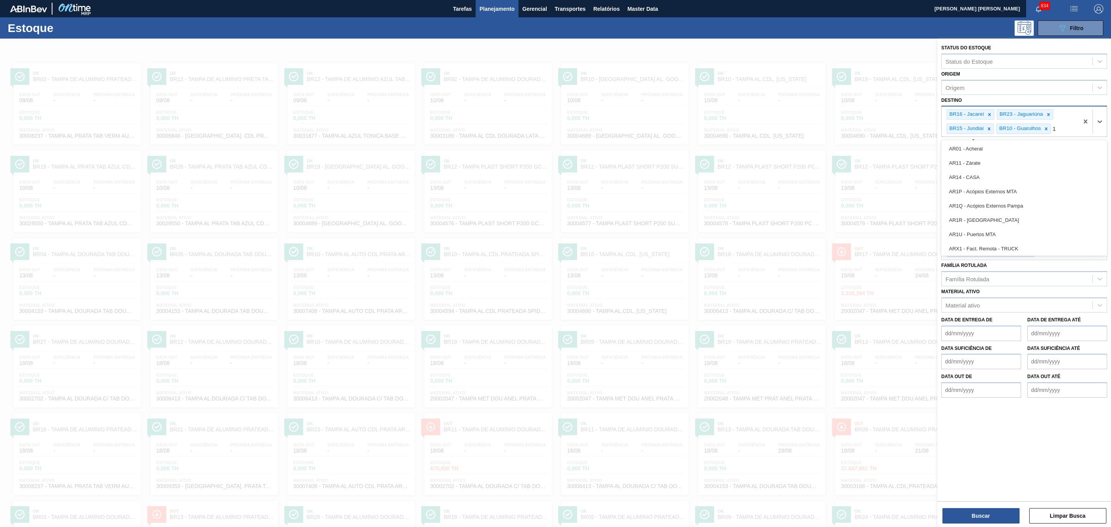
type input "19"
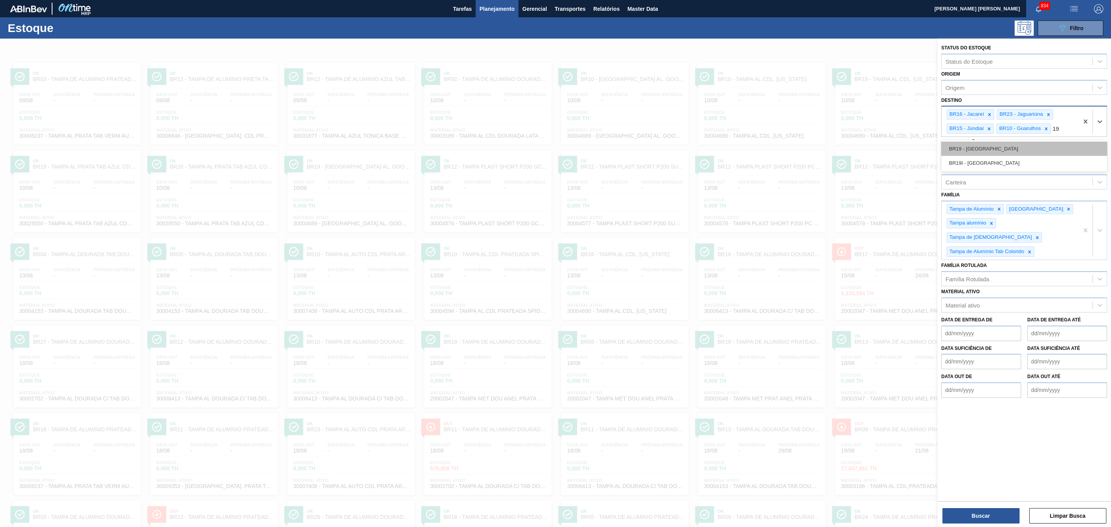
click at [740, 150] on div "BR19 - Nova Rio" at bounding box center [1024, 149] width 166 height 14
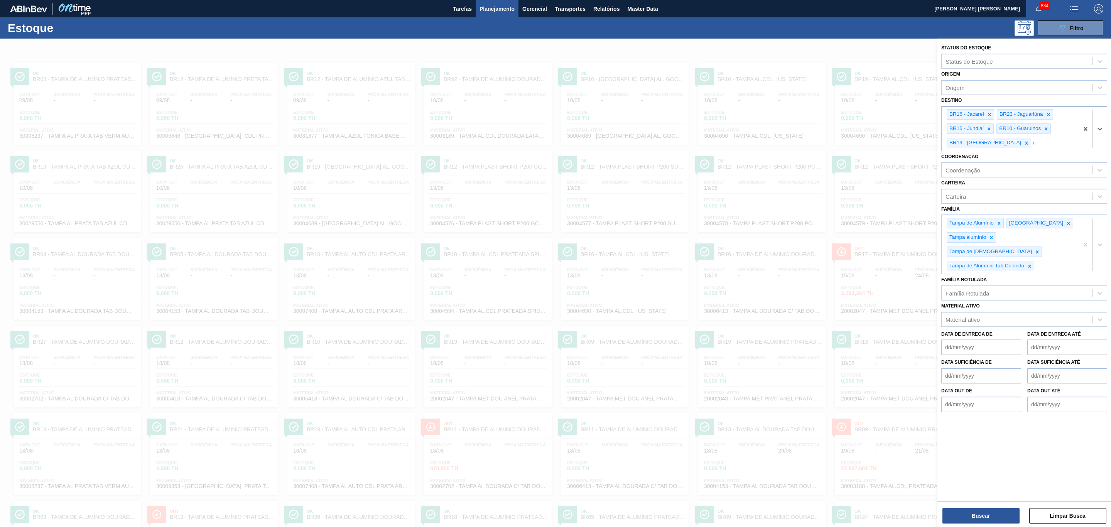
type input "07"
click at [740, 189] on div "BR07 - Macacu" at bounding box center [1024, 191] width 166 height 14
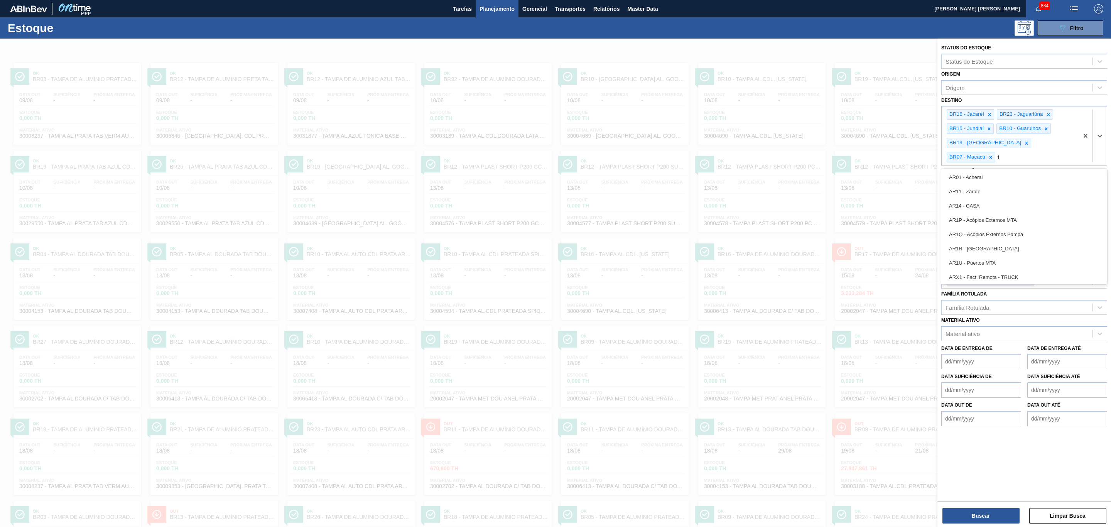
type input "13"
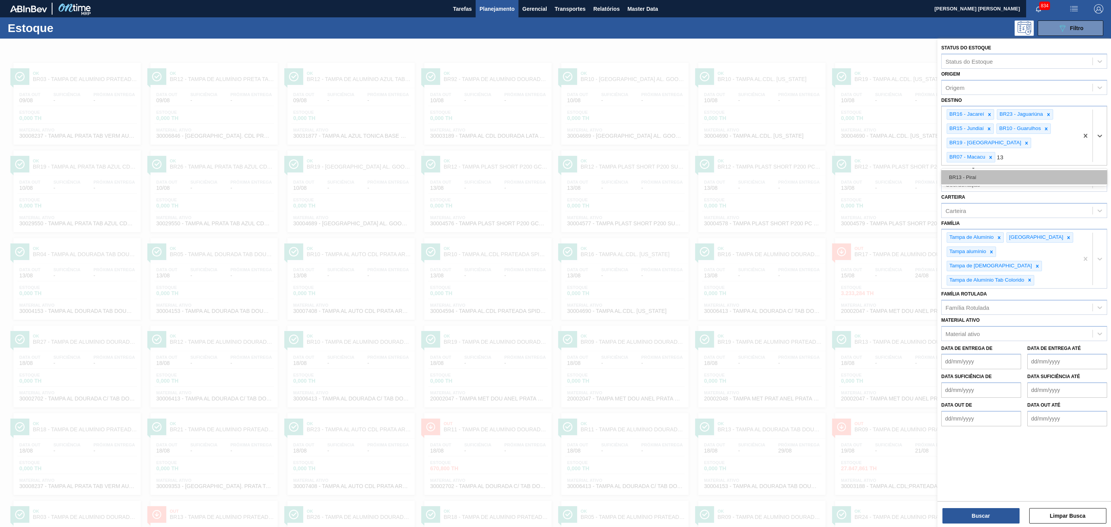
click at [740, 170] on div "BR13 - Piraí" at bounding box center [1024, 177] width 166 height 14
type input "ju"
click at [740, 182] on div "BR17 - Juatuba" at bounding box center [1024, 177] width 166 height 14
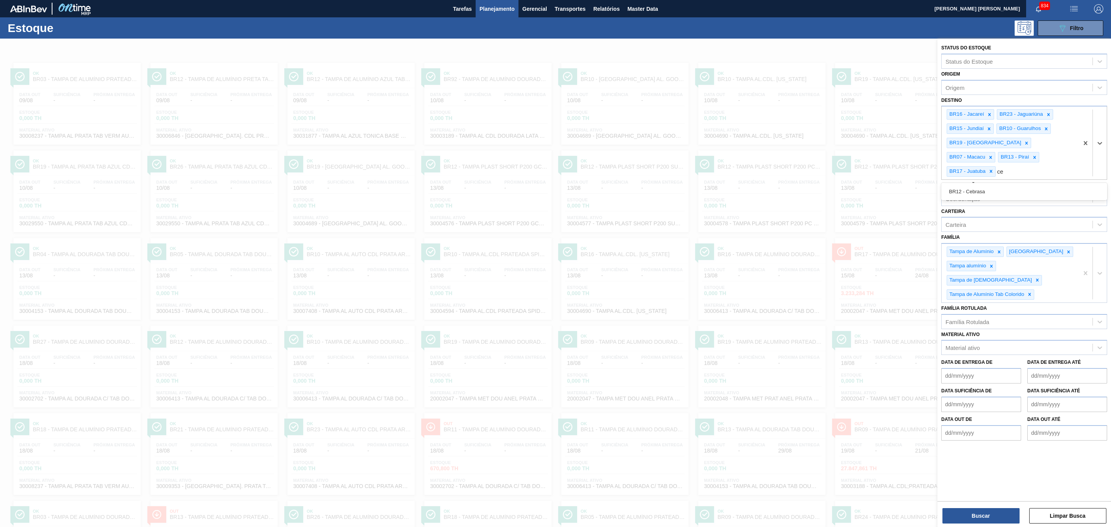
type input "ceb"
click at [740, 184] on div "BR12 - Cebrasa" at bounding box center [1024, 191] width 166 height 14
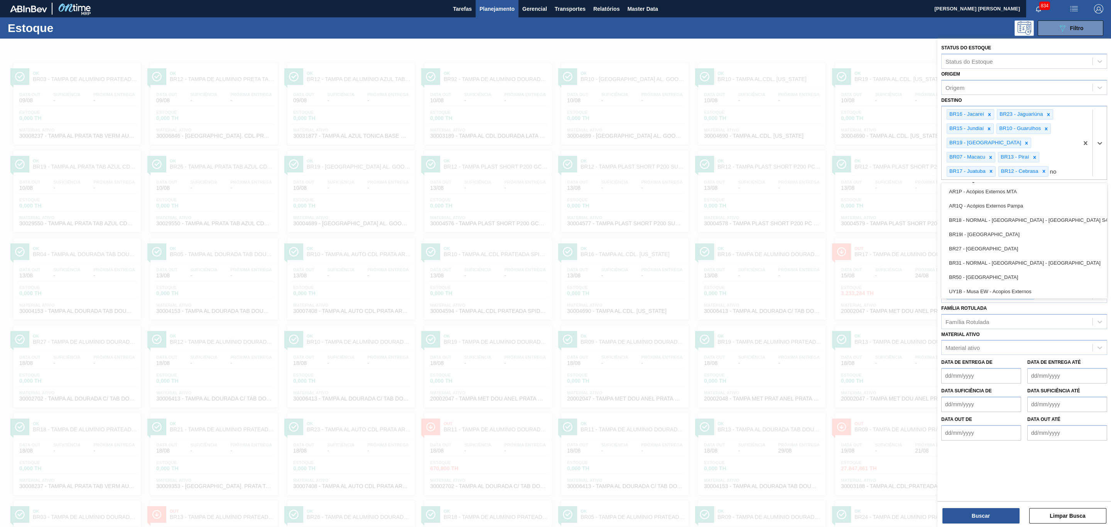
type input "nov"
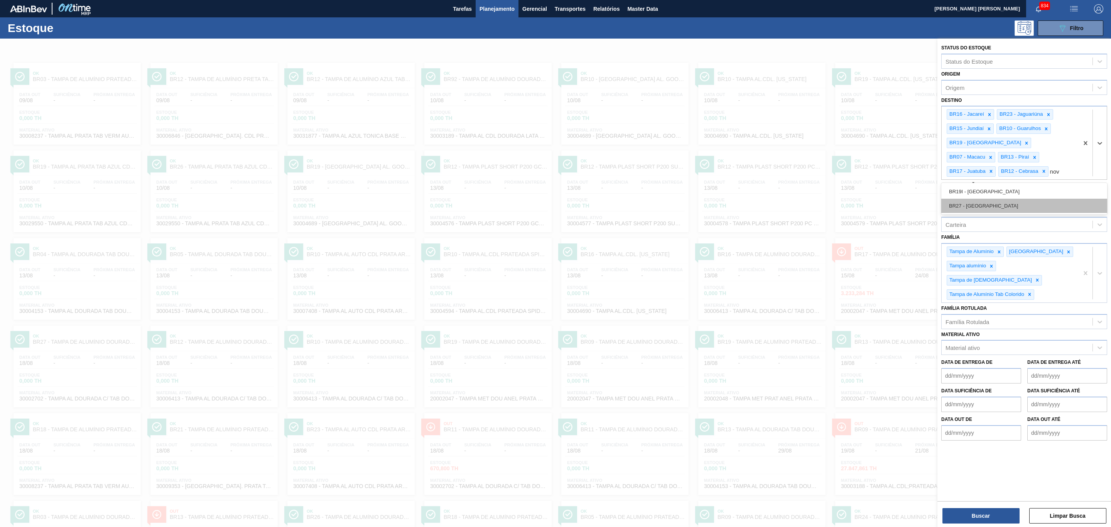
click at [740, 204] on div "BR27 - Nova Minas" at bounding box center [1024, 206] width 166 height 14
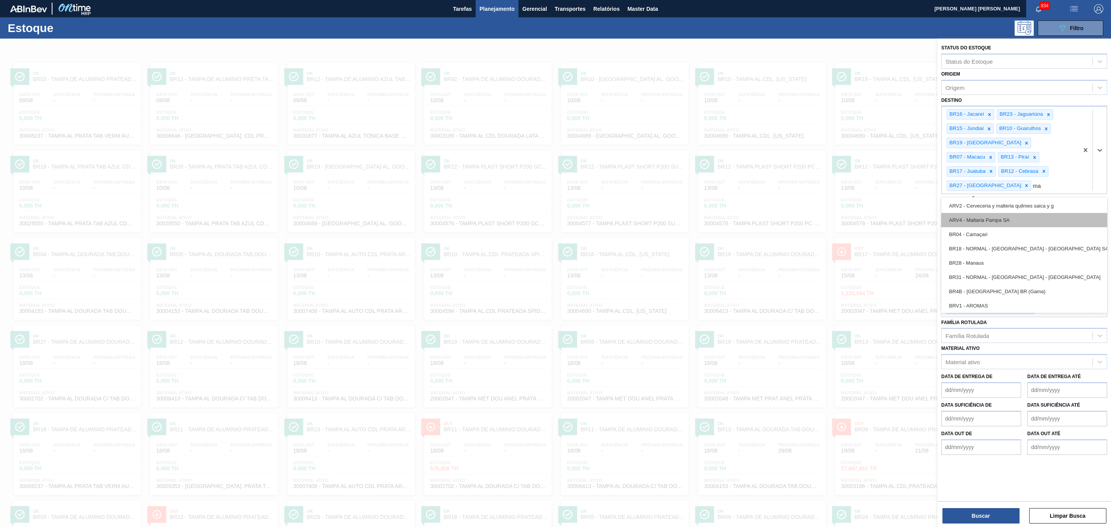
type input "man"
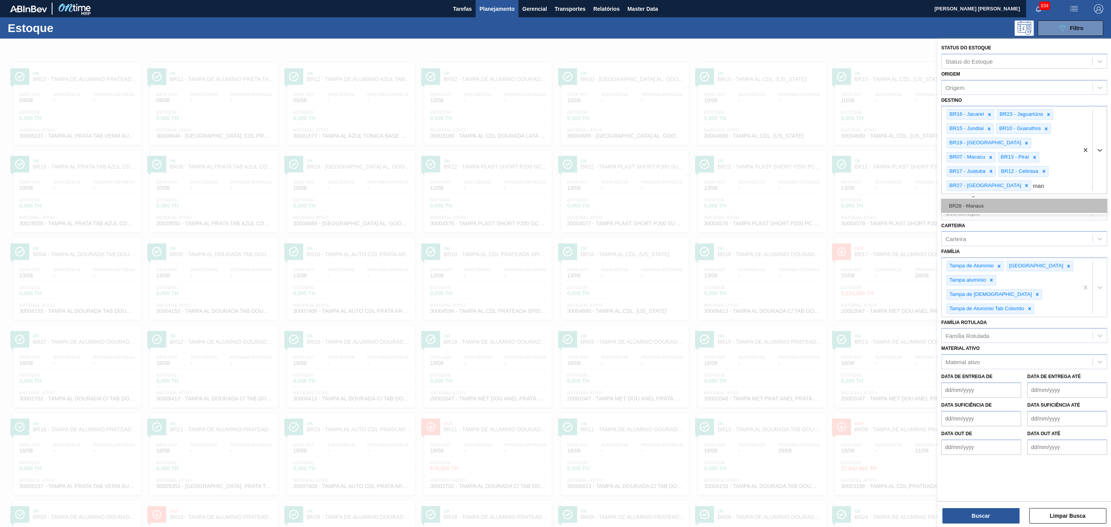
click at [740, 199] on div "BR28 - Manaus" at bounding box center [1024, 206] width 166 height 14
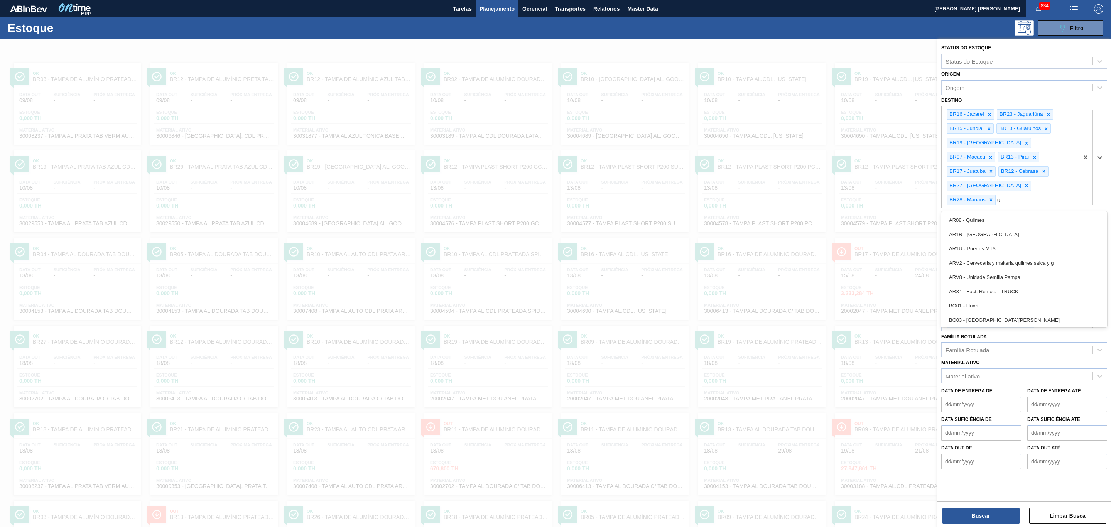
type input "ub"
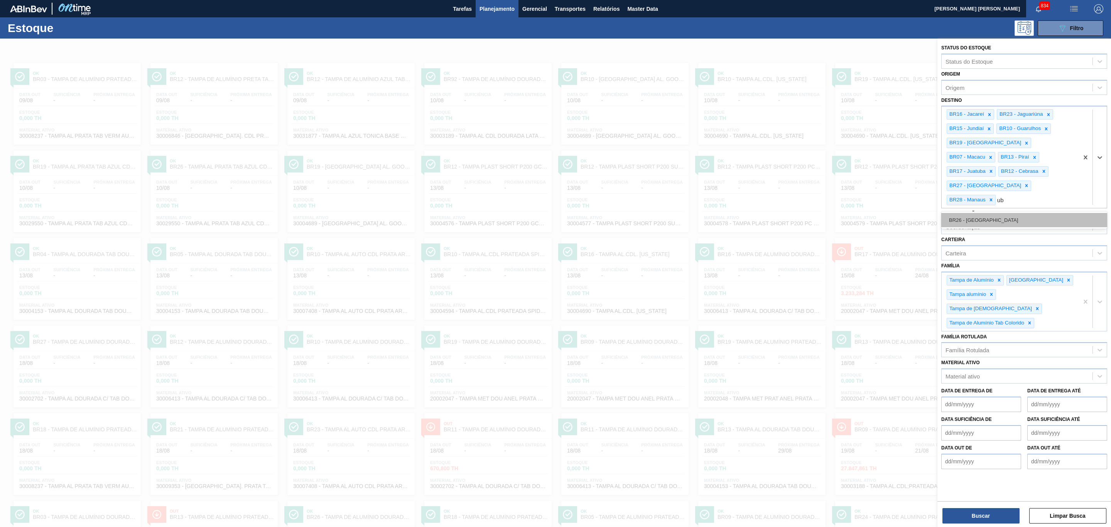
click at [740, 213] on div "BR26 - Uberlândia" at bounding box center [1024, 220] width 166 height 14
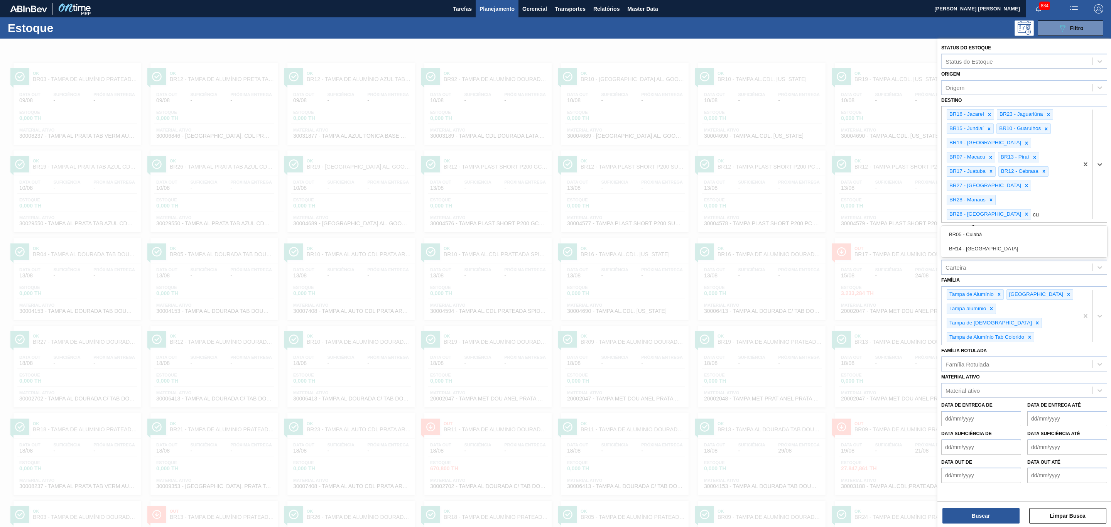
type input "cui"
click at [740, 227] on div "BR05 - Cuiabá" at bounding box center [1024, 234] width 166 height 14
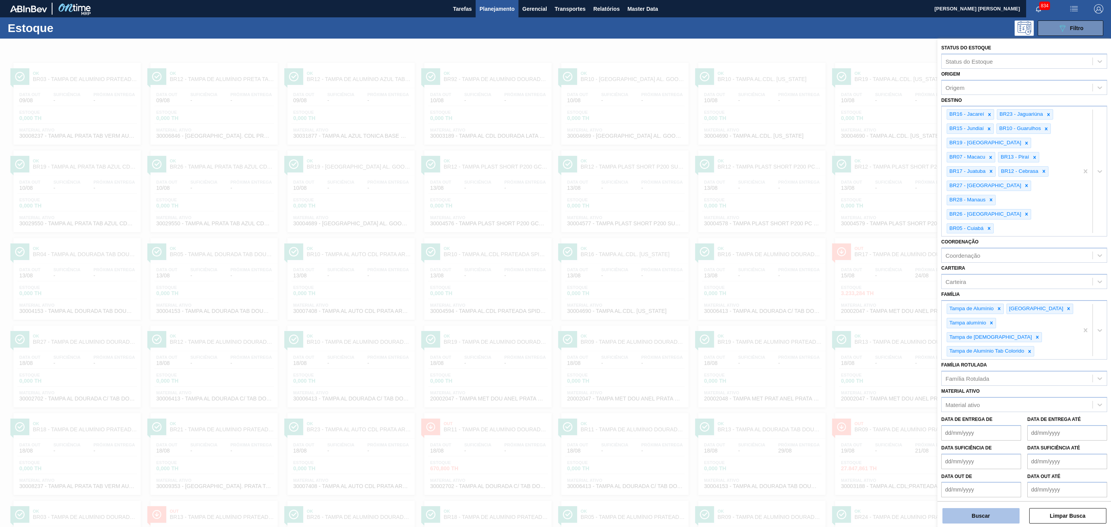
click at [740, 351] on button "Buscar" at bounding box center [980, 515] width 77 height 15
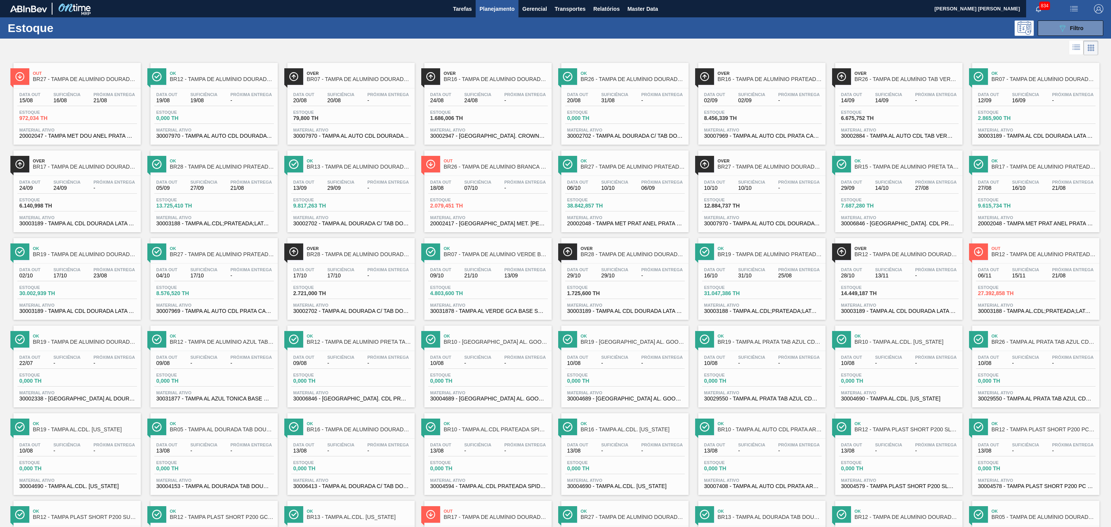
click at [86, 96] on div "Data out 15/08 Suficiência 16/08 Próxima Entrega 21/08" at bounding box center [77, 99] width 120 height 14
click at [190, 103] on span "19/08" at bounding box center [203, 101] width 27 height 6
click at [464, 102] on span "24/08" at bounding box center [477, 101] width 27 height 6
click at [597, 93] on div "Data out 20/08 Suficiência 31/08 Próxima Entrega -" at bounding box center [625, 99] width 120 height 14
click at [740, 109] on div "Data out 02/09 Suficiência 02/09 Próxima Entrega - Estoque 8.456,339 TH Materia…" at bounding box center [761, 114] width 127 height 52
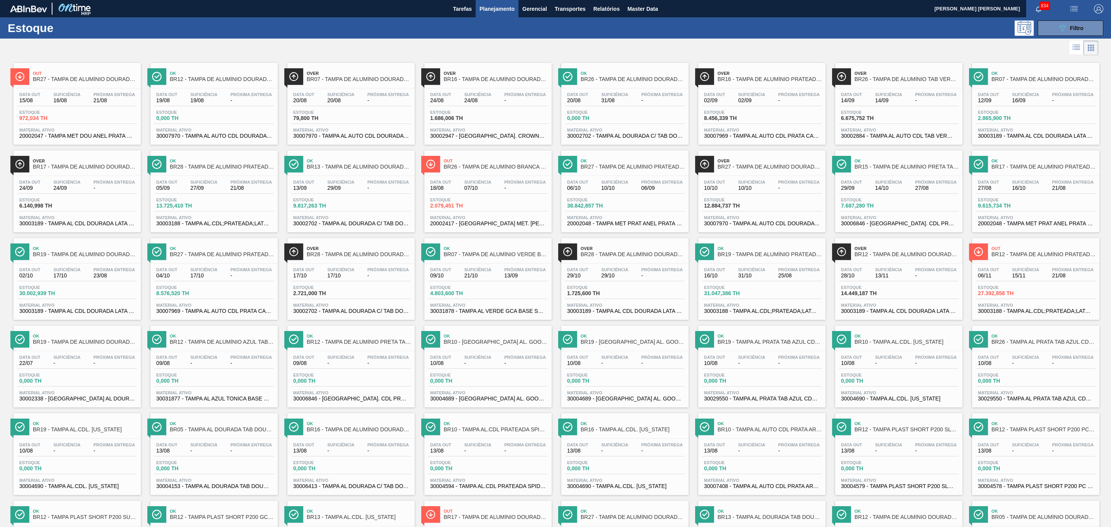
click at [740, 105] on div "Data out 14/09 Suficiência 14/09 Próxima Entrega -" at bounding box center [899, 99] width 120 height 14
click at [740, 110] on div "Data out 12/09 Suficiência 16/09 Próxima Entrega - Estoque 2.865,900 TH Materia…" at bounding box center [1035, 114] width 127 height 52
drag, startPoint x: 1038, startPoint y: 186, endPoint x: 989, endPoint y: 184, distance: 49.0
click at [740, 187] on div "Suficiência 16/10" at bounding box center [1025, 185] width 31 height 11
click at [740, 191] on span "27/08" at bounding box center [936, 188] width 42 height 6
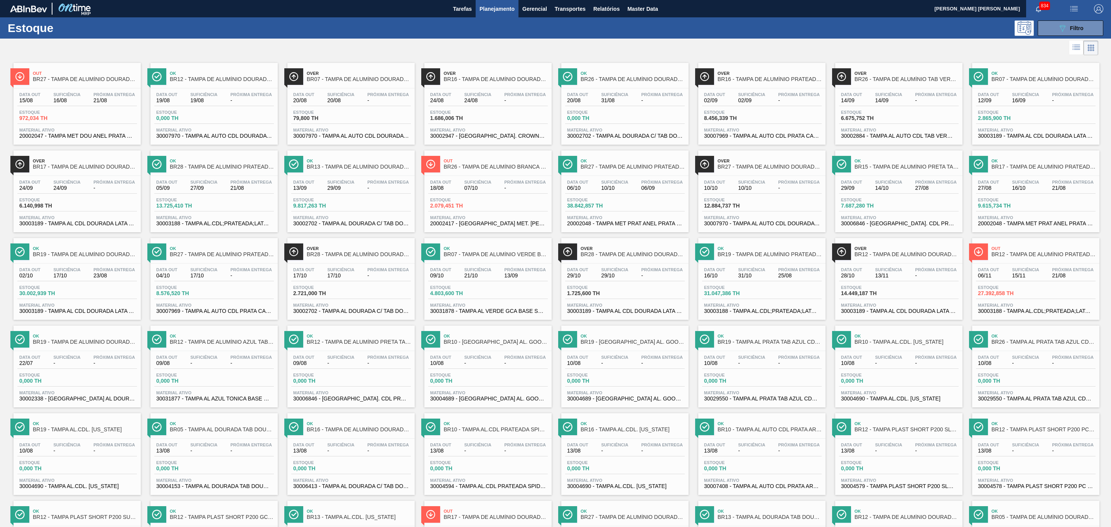
click at [674, 173] on div "Ok BR27 - TAMPA DE ALUMÍNIO PRATEADA MINAS" at bounding box center [633, 163] width 104 height 17
click at [720, 181] on div "Data out 10/10 Suficiência 10/10 Próxima Entrega - Estoque 12.884,737 TH Materi…" at bounding box center [761, 202] width 127 height 52
click at [348, 172] on div "Ok BR13 - TAMPA DE ALUMÍNIO DOURADA TAB DOURADO" at bounding box center [359, 163] width 104 height 17
click at [110, 169] on span "BR17 - TAMPA DE ALUMÍNIO DOURADA BALL CDL" at bounding box center [85, 167] width 104 height 6
click at [80, 273] on div "Suficiência 17/10" at bounding box center [66, 272] width 31 height 11
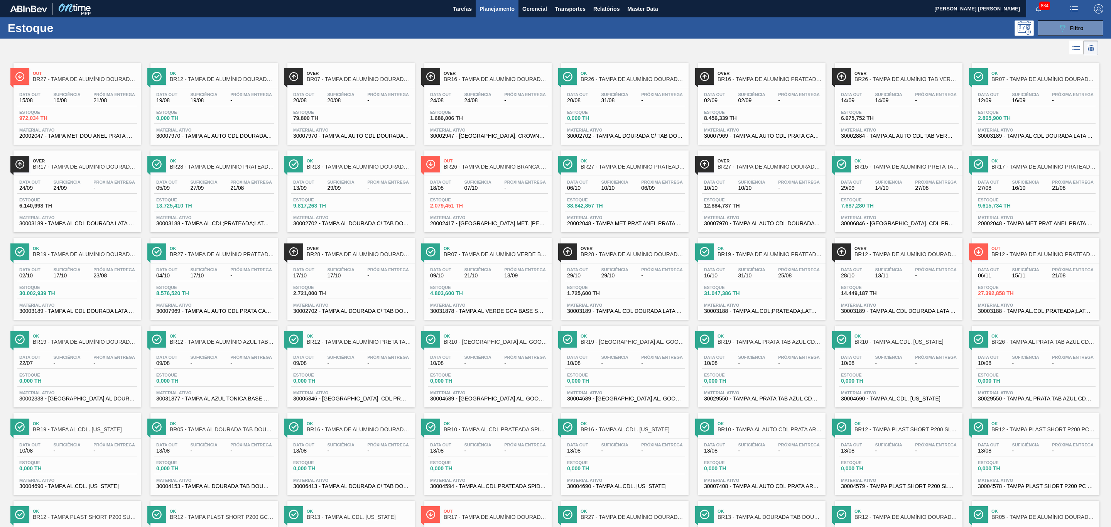
click at [227, 273] on div "Data out 04/10 Suficiência 17/10 Próxima Entrega -" at bounding box center [214, 274] width 120 height 14
click at [306, 279] on span "17/10" at bounding box center [303, 276] width 21 height 6
click at [478, 272] on span "Suficiência" at bounding box center [477, 269] width 27 height 5
click at [616, 260] on div "Over BR28 - TAMPA DE ALUMÍNIO DOURADA BALL CDL" at bounding box center [633, 251] width 104 height 17
click at [740, 269] on div "Data out 16/10 Suficiência 31/10 Próxima Entrega 25/08 Estoque 31.047,386 TH Ma…" at bounding box center [761, 289] width 127 height 52
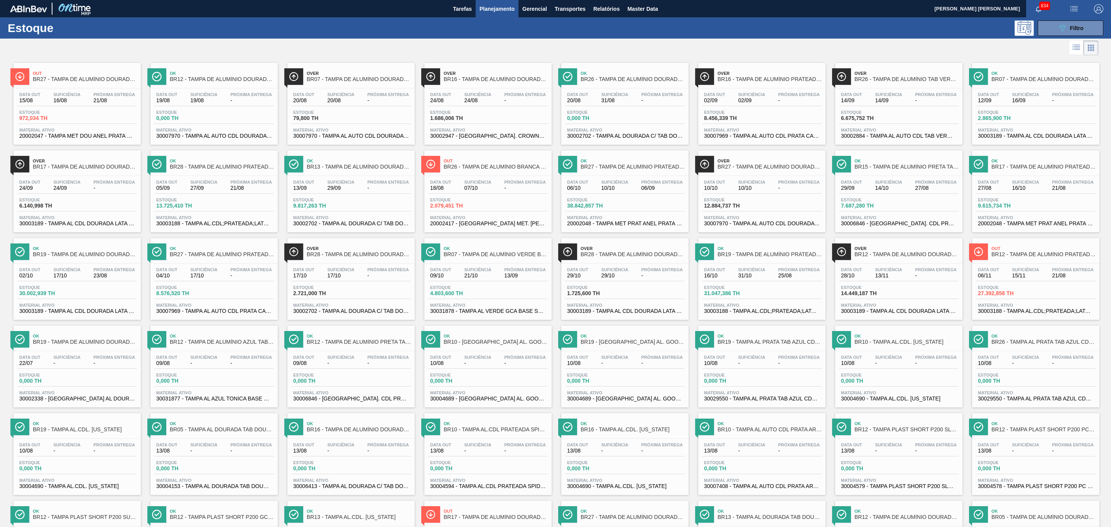
click at [740, 271] on span "Suficiência" at bounding box center [888, 269] width 27 height 5
click at [740, 272] on span "Suficiência" at bounding box center [1025, 269] width 27 height 5
click at [740, 351] on span "Suficiência" at bounding box center [1025, 357] width 27 height 5
click at [740, 351] on span "Próxima Entrega" at bounding box center [936, 357] width 42 height 5
click at [740, 351] on div "Data out 10/08 Suficiência - Próxima Entrega -" at bounding box center [762, 362] width 120 height 14
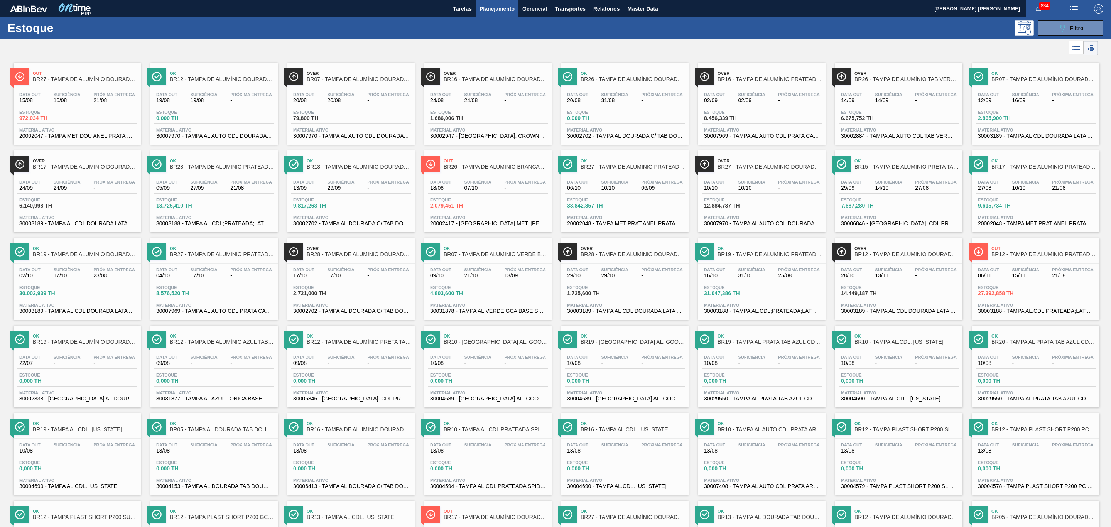
drag, startPoint x: 523, startPoint y: 364, endPoint x: 469, endPoint y: 362, distance: 54.4
click at [522, 351] on span "Próxima Entrega" at bounding box center [525, 357] width 42 height 5
click at [236, 351] on span "-" at bounding box center [251, 363] width 42 height 6
click at [71, 351] on span "0,000 TH" at bounding box center [46, 381] width 54 height 6
click at [93, 351] on span "-" at bounding box center [114, 451] width 42 height 6
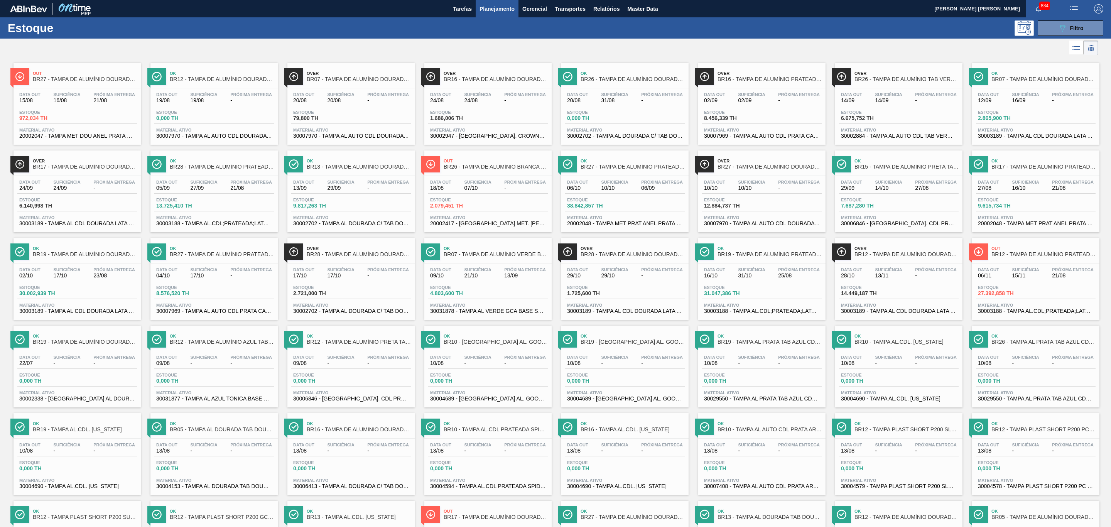
click at [207, 351] on div "Data out 13/08 Suficiência - Próxima Entrega - Estoque 0,000 TH Material ativo …" at bounding box center [213, 465] width 127 height 52
click at [328, 351] on span "-" at bounding box center [340, 451] width 27 height 6
click at [511, 351] on div "Data out 13/08 Suficiência - Próxima Entrega -" at bounding box center [488, 449] width 120 height 14
click at [599, 351] on div "Suficiência -" at bounding box center [614, 447] width 31 height 11
click at [740, 351] on span "Próxima Entrega" at bounding box center [799, 444] width 42 height 5
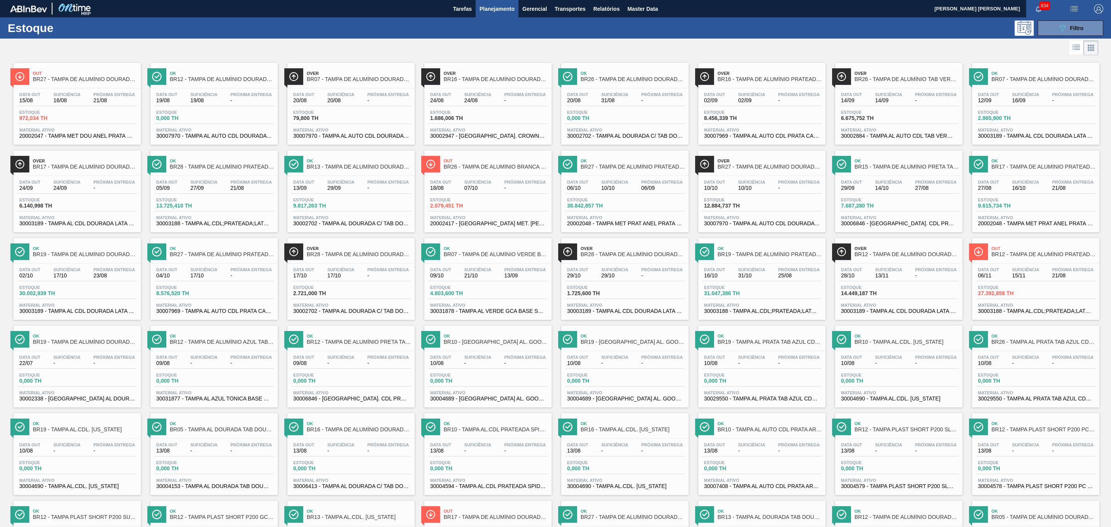
drag, startPoint x: 903, startPoint y: 455, endPoint x: 925, endPoint y: 453, distance: 21.7
click at [740, 351] on div "Suficiência -" at bounding box center [888, 447] width 31 height 11
click at [740, 351] on span "13/08" at bounding box center [988, 451] width 21 height 6
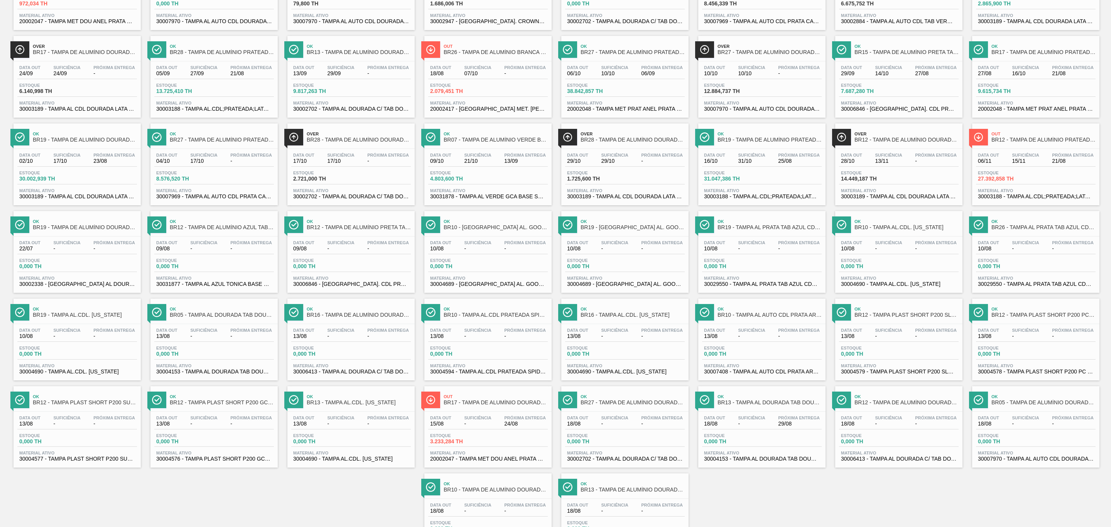
scroll to position [116, 0]
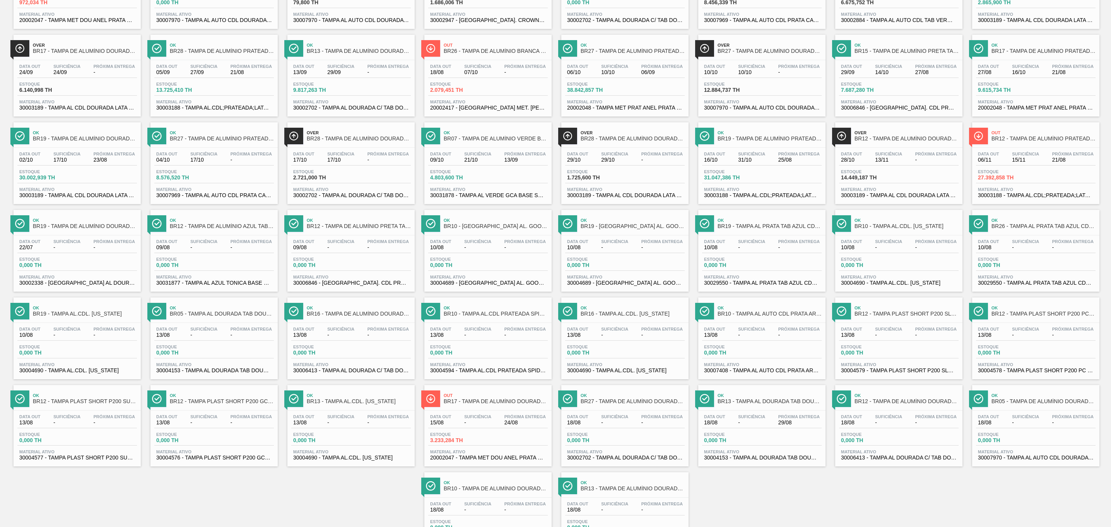
click at [740, 351] on span "-" at bounding box center [1025, 423] width 27 height 6
click at [740, 351] on span "Próxima Entrega" at bounding box center [936, 416] width 42 height 5
click at [740, 351] on span "Suficiência" at bounding box center [751, 416] width 27 height 5
click at [631, 351] on div "Data out 18/08 Suficiência - Próxima Entrega -" at bounding box center [625, 421] width 120 height 14
click at [504, 351] on span "24/08" at bounding box center [525, 423] width 42 height 6
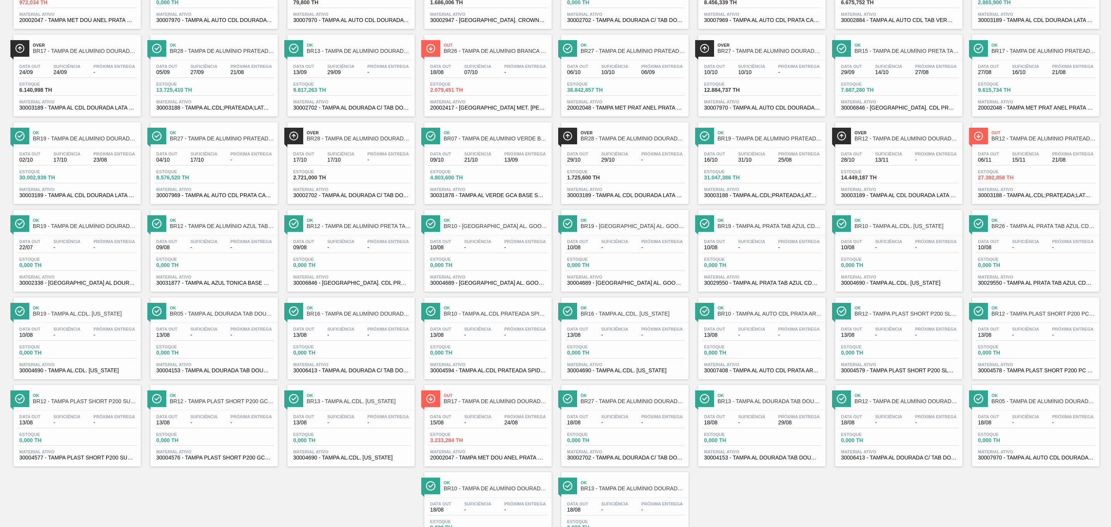
click at [247, 351] on span "-" at bounding box center [251, 423] width 42 height 6
click at [105, 351] on span "-" at bounding box center [114, 423] width 42 height 6
click at [468, 351] on div "Ok BR10 - TAMPA DE ALUMÍNIO DOURADA TAB DOURADO ARDAGH" at bounding box center [496, 485] width 104 height 17
click at [607, 351] on span "BR13 - TAMPA DE ALUMÍNIO DOURADA TAB PRATA MINAS" at bounding box center [633, 489] width 104 height 6
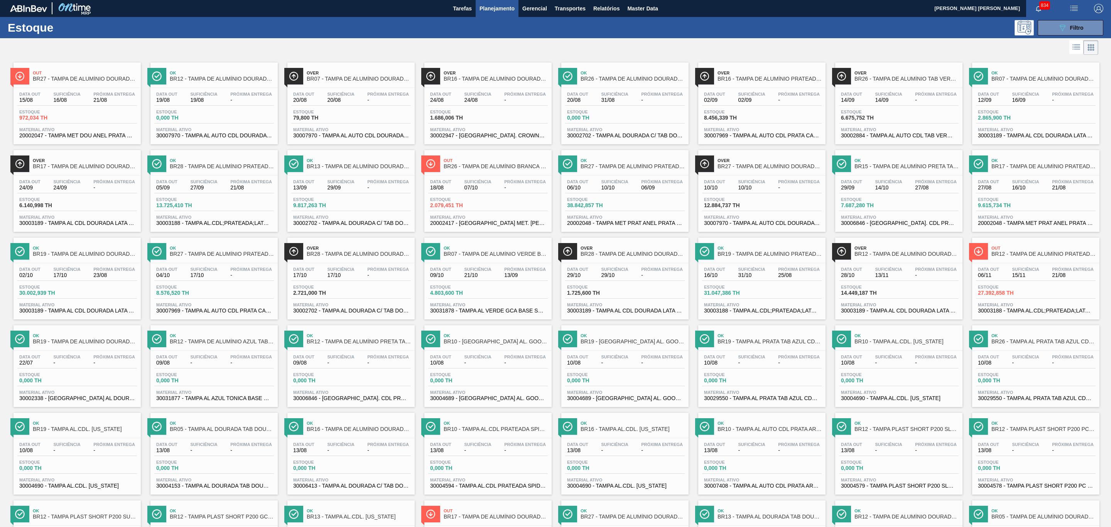
scroll to position [0, 0]
click at [91, 111] on div "Estoque 972,034 TH" at bounding box center [77, 117] width 120 height 14
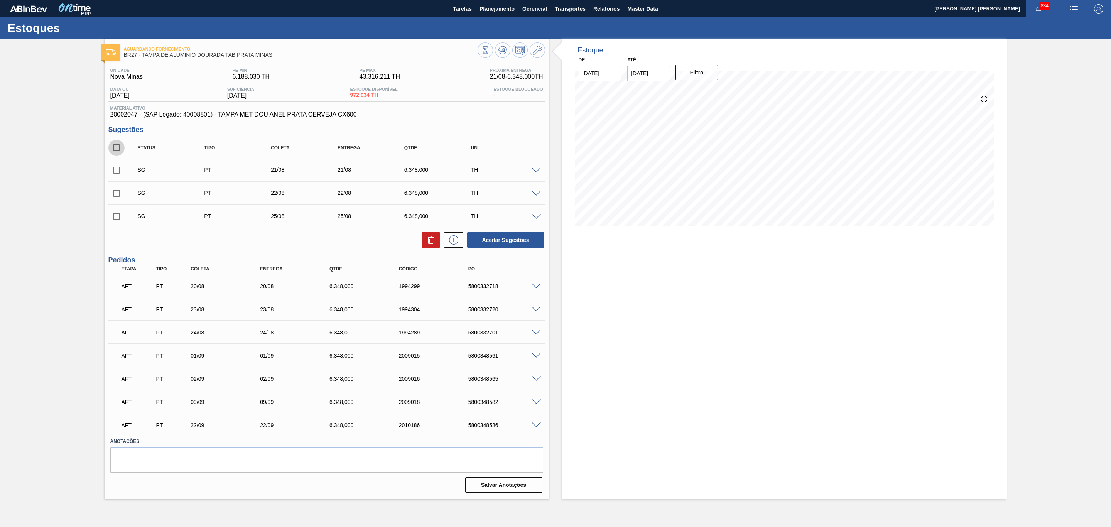
click at [120, 151] on input "checkbox" at bounding box center [116, 148] width 16 height 16
checkbox input "true"
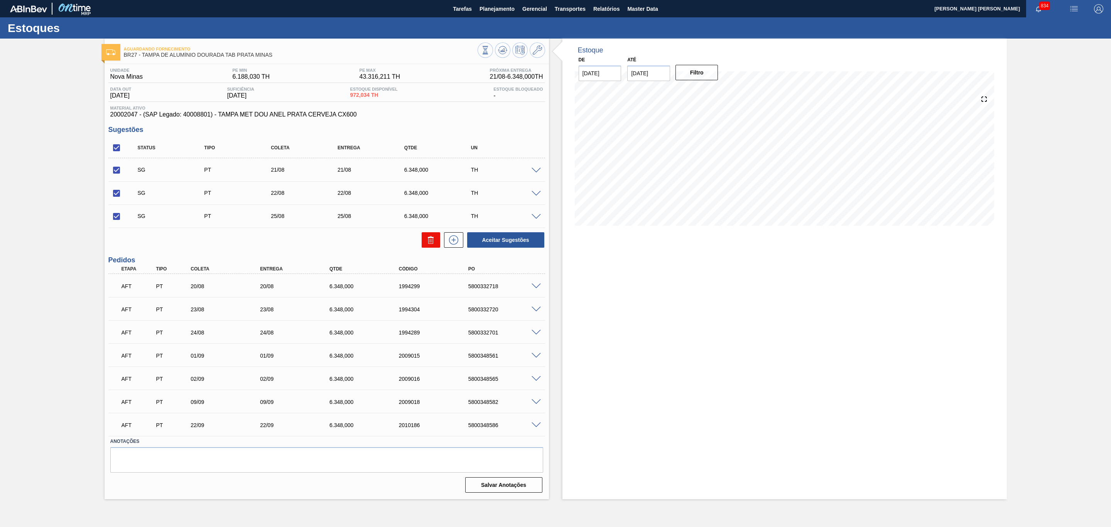
click at [434, 245] on icon at bounding box center [430, 239] width 9 height 9
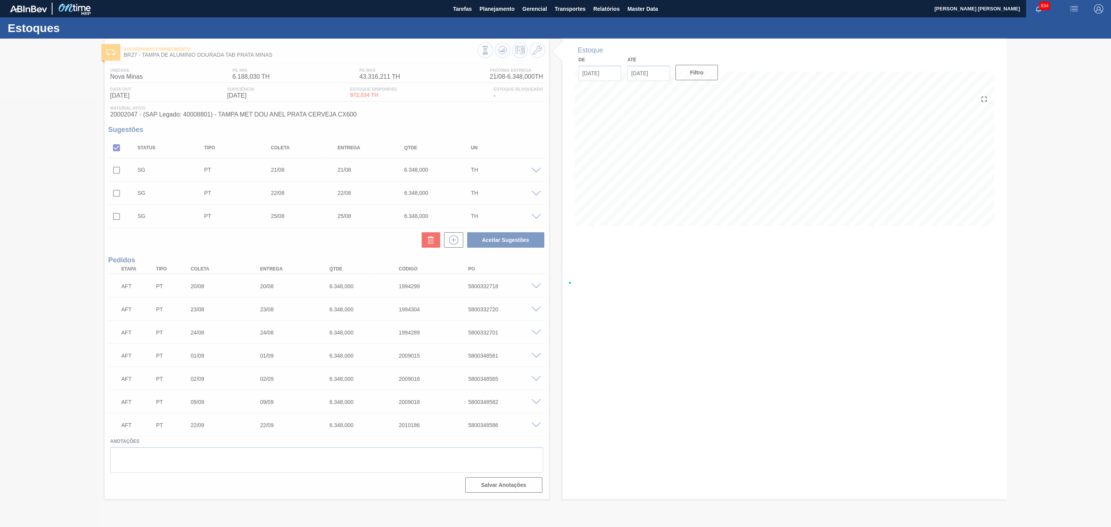
checkbox input "false"
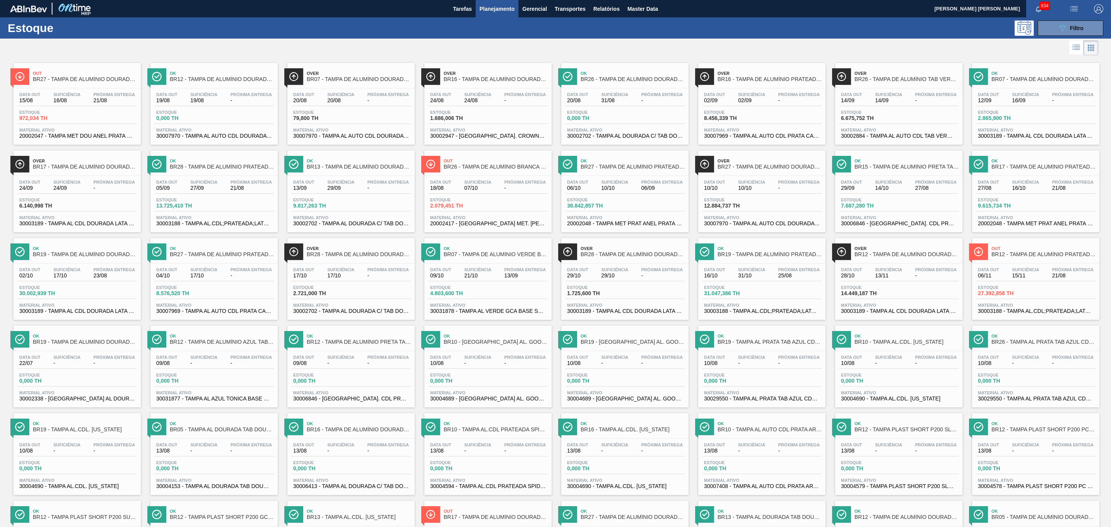
click at [191, 120] on span "0,000 TH" at bounding box center [183, 118] width 54 height 6
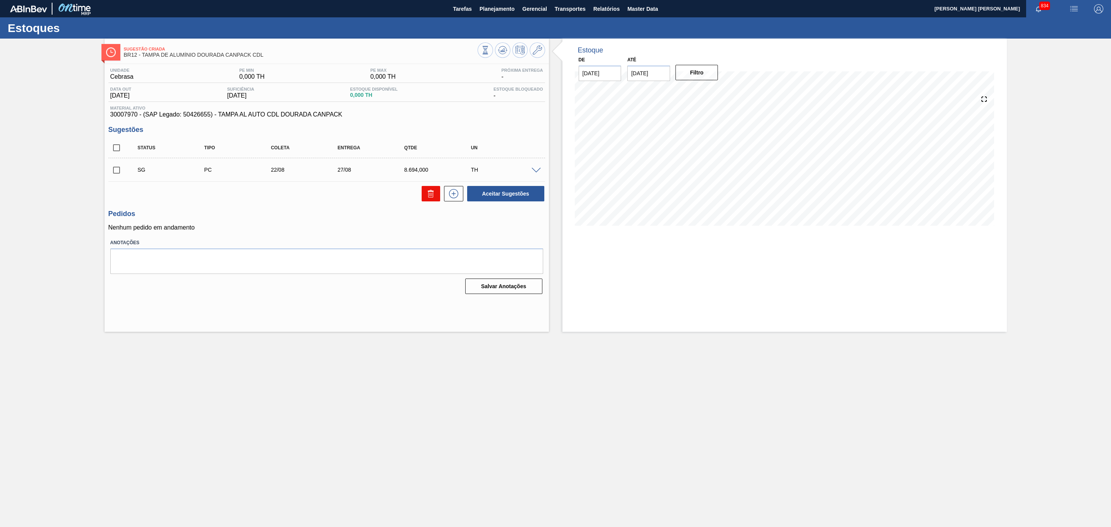
click at [434, 197] on icon at bounding box center [430, 193] width 9 height 9
click at [157, 150] on div "Status" at bounding box center [174, 147] width 76 height 5
click at [122, 172] on input "checkbox" at bounding box center [116, 170] width 16 height 16
click at [0, 0] on icon at bounding box center [0, 0] width 0 height 0
checkbox input "false"
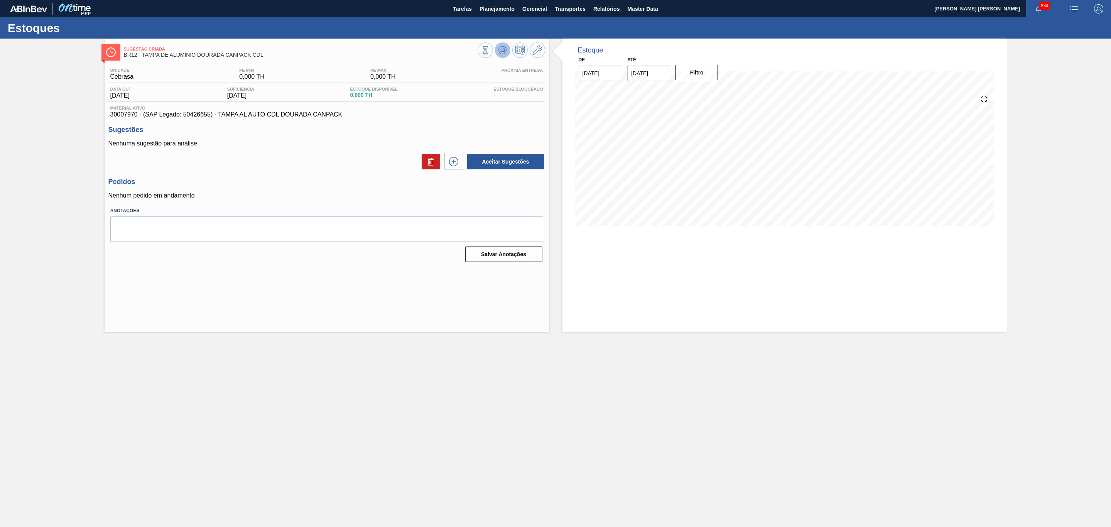
click at [490, 47] on icon at bounding box center [485, 50] width 8 height 8
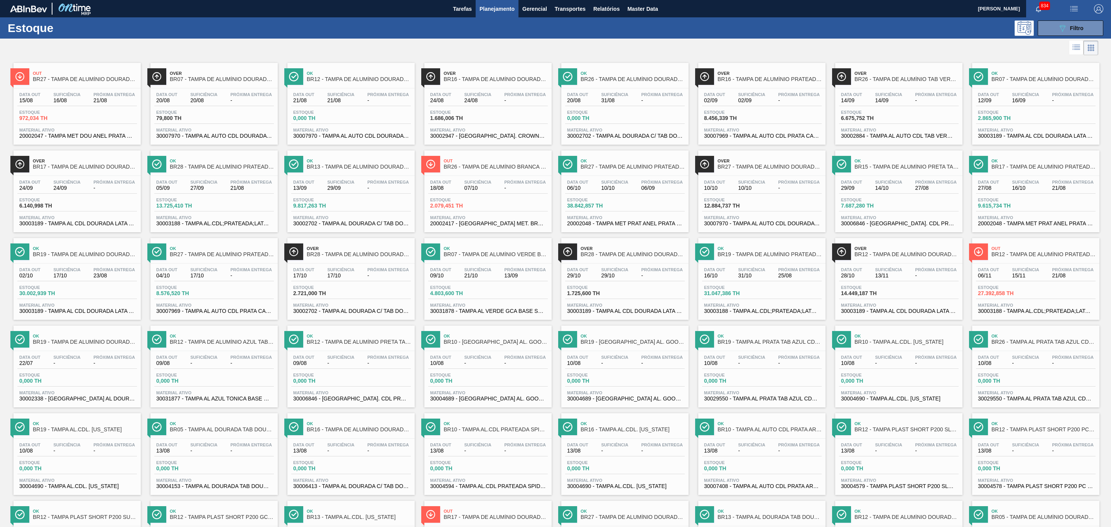
click at [95, 118] on div "Estoque 972,034 TH" at bounding box center [77, 117] width 120 height 14
click at [189, 114] on span "Estoque" at bounding box center [183, 112] width 54 height 5
click at [490, 103] on span "24/08" at bounding box center [477, 101] width 27 height 6
click at [624, 109] on div "Data out 20/08 Suficiência 31/08 Próxima Entrega - Estoque 0,000 TH Material at…" at bounding box center [624, 114] width 127 height 52
click at [770, 88] on div "Data out 02/09 Suficiência 02/09 Próxima Entrega - Estoque 8.456,339 TH Materia…" at bounding box center [761, 114] width 127 height 52
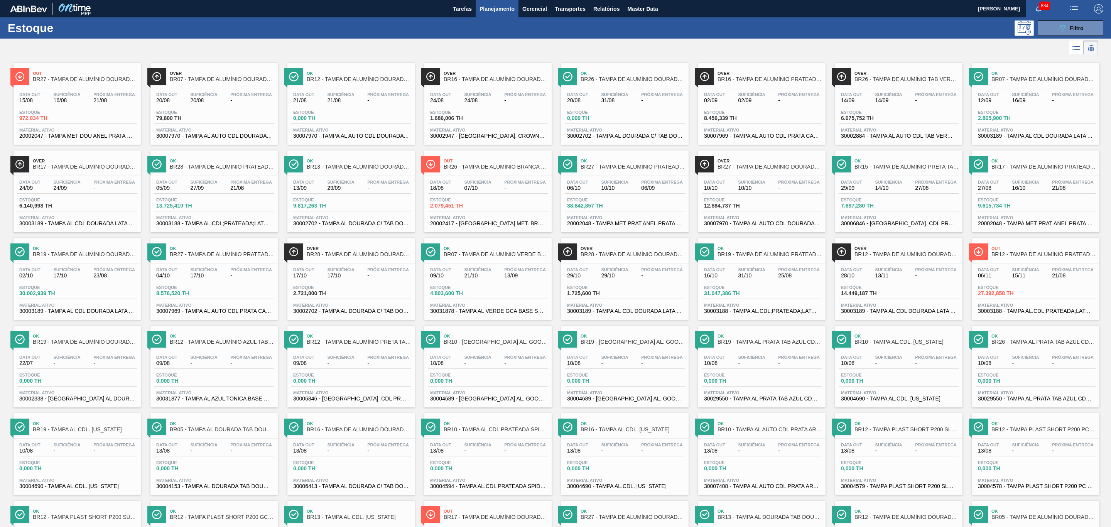
click at [905, 94] on div "Data out 14/09 Suficiência 14/09 Próxima Entrega -" at bounding box center [899, 99] width 120 height 14
click at [994, 84] on div "Ok BR07 - TAMPA DE ALUMÍNIO DOURADA BALL CDL" at bounding box center [1043, 76] width 104 height 17
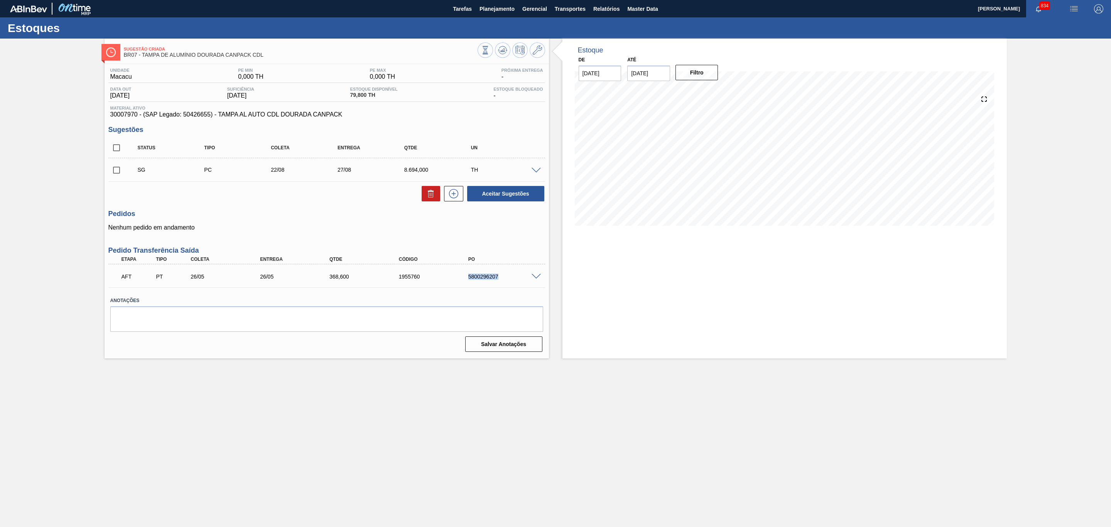
drag, startPoint x: 466, startPoint y: 279, endPoint x: 500, endPoint y: 279, distance: 34.3
click at [500, 279] on div "5800296207" at bounding box center [506, 276] width 80 height 6
copy div "5800296207"
click at [471, 242] on div "Unidade Macacu PE MIN 0,000 TH PE MAX 0,000 TH Próxima Entrega - Data out [DATE…" at bounding box center [327, 209] width 444 height 290
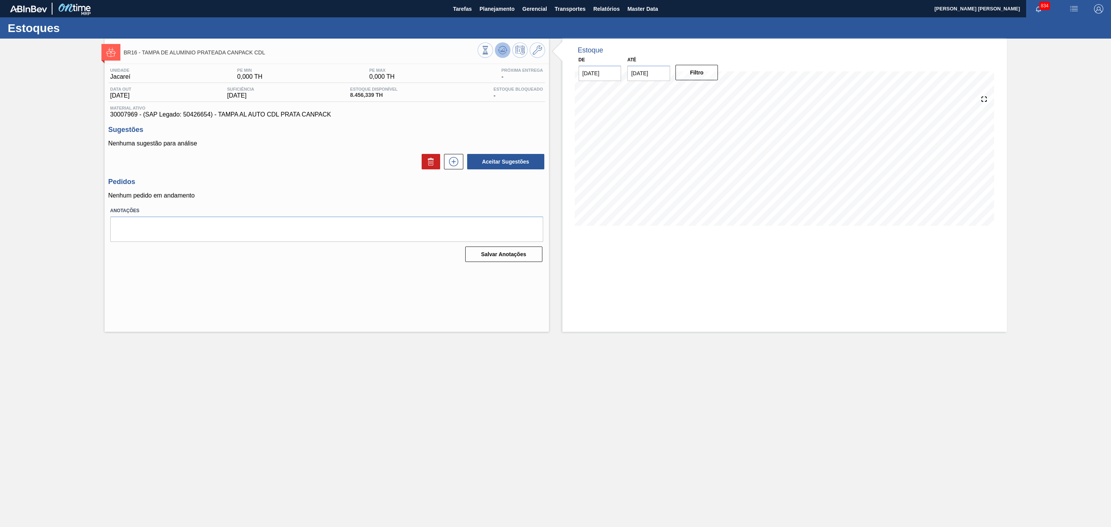
click at [490, 53] on icon at bounding box center [485, 50] width 8 height 8
